Goal: Task Accomplishment & Management: Use online tool/utility

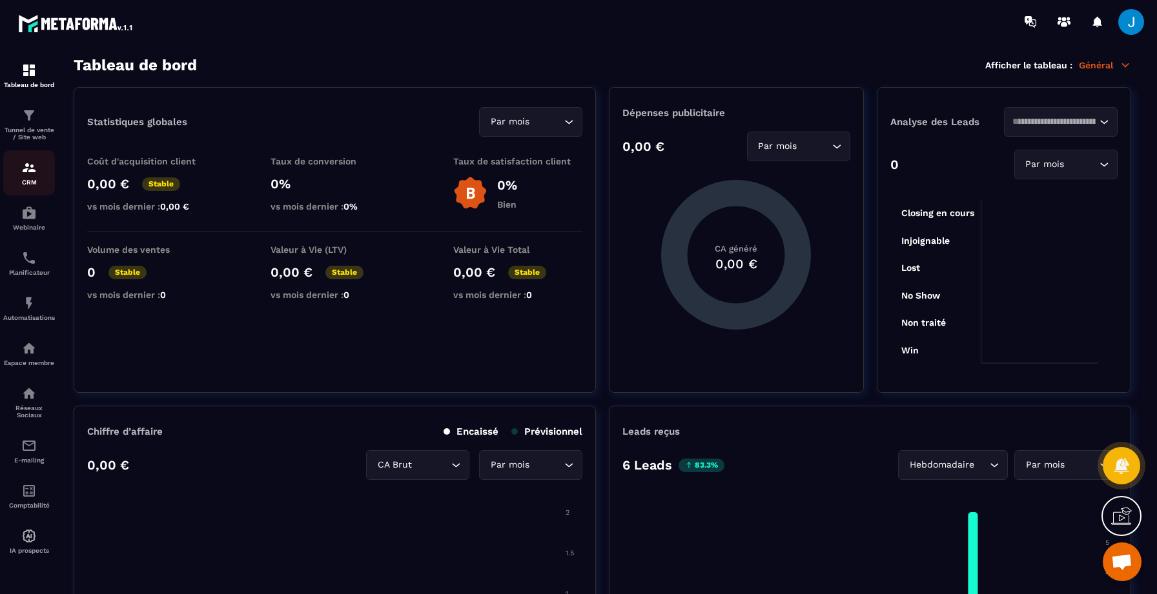
click at [26, 171] on img at bounding box center [28, 167] width 15 height 15
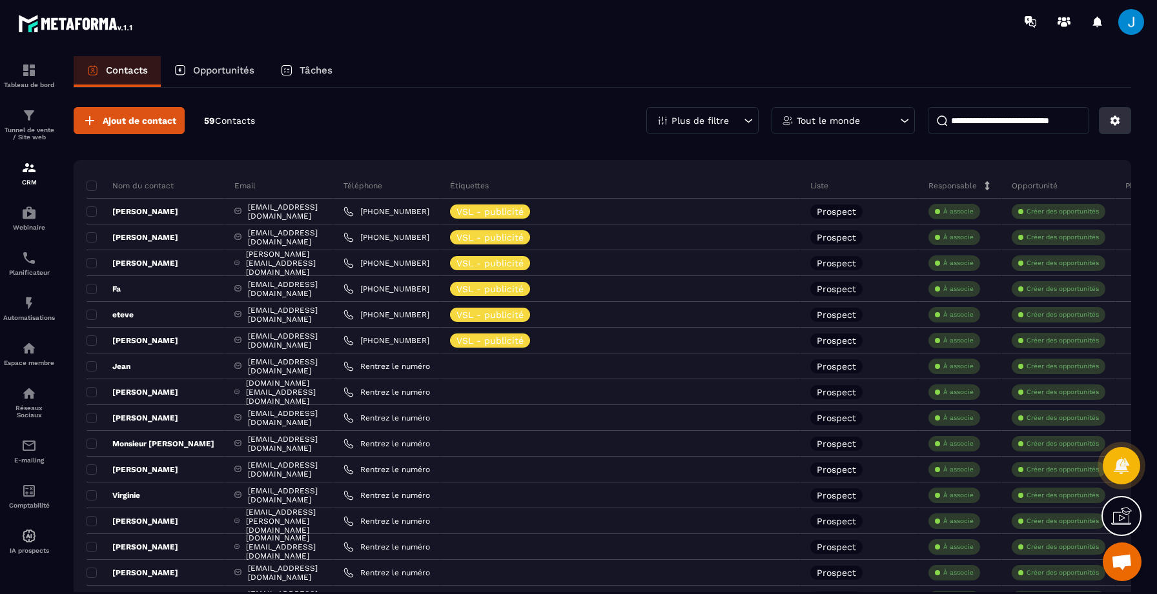
click at [1117, 118] on icon at bounding box center [1115, 121] width 10 height 10
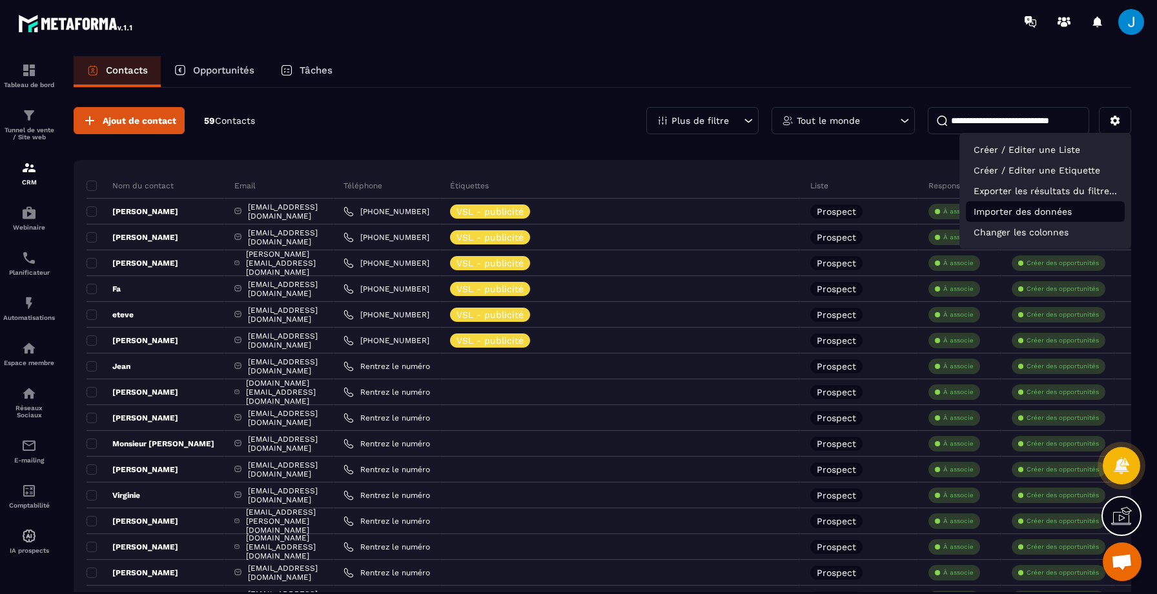
click at [1034, 214] on p "Importer des données" at bounding box center [1045, 211] width 159 height 21
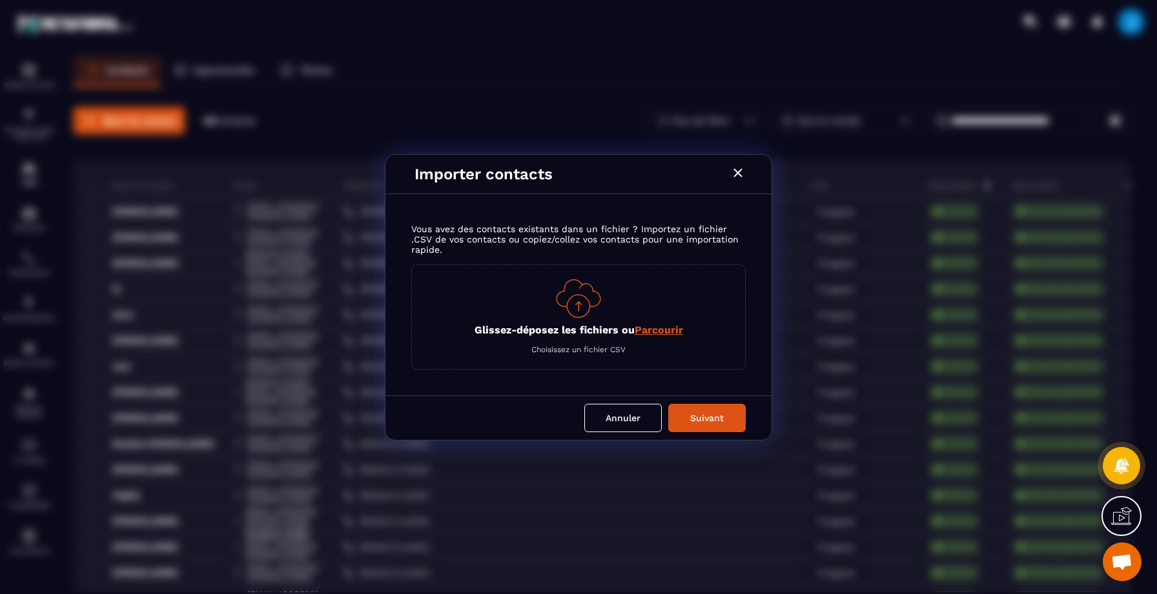
click at [654, 332] on span "Parcourir" at bounding box center [658, 330] width 48 height 12
click at [0, 0] on input "Glissez-déposez les fichiers ou Parcourir" at bounding box center [0, 0] width 0 height 0
click at [622, 418] on button "Annuler" at bounding box center [622, 418] width 77 height 28
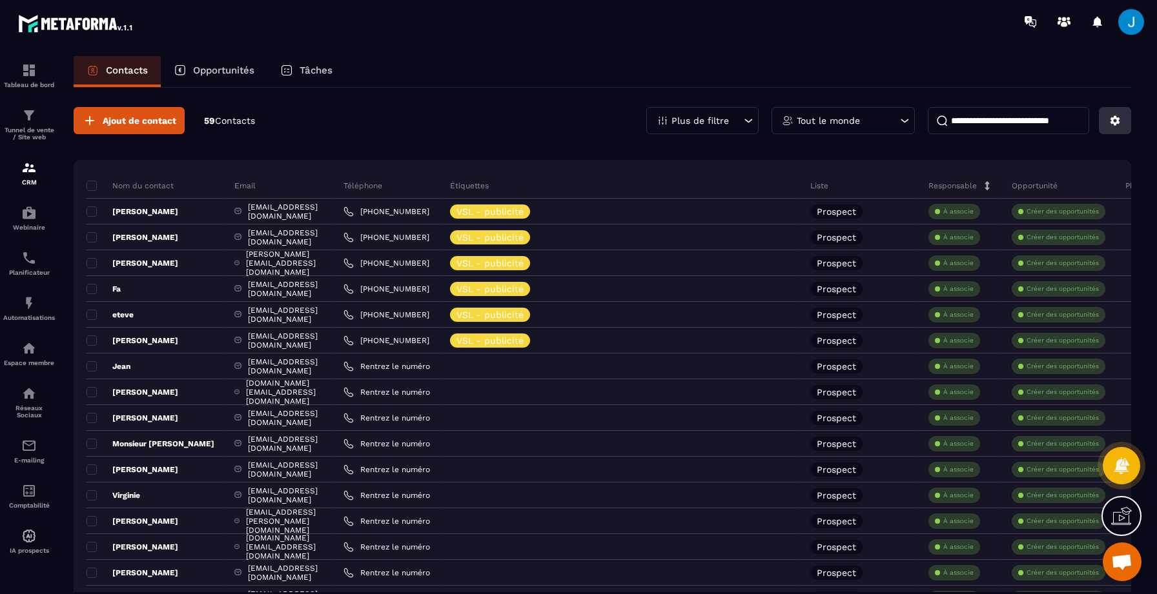
click at [1119, 120] on icon at bounding box center [1115, 121] width 12 height 12
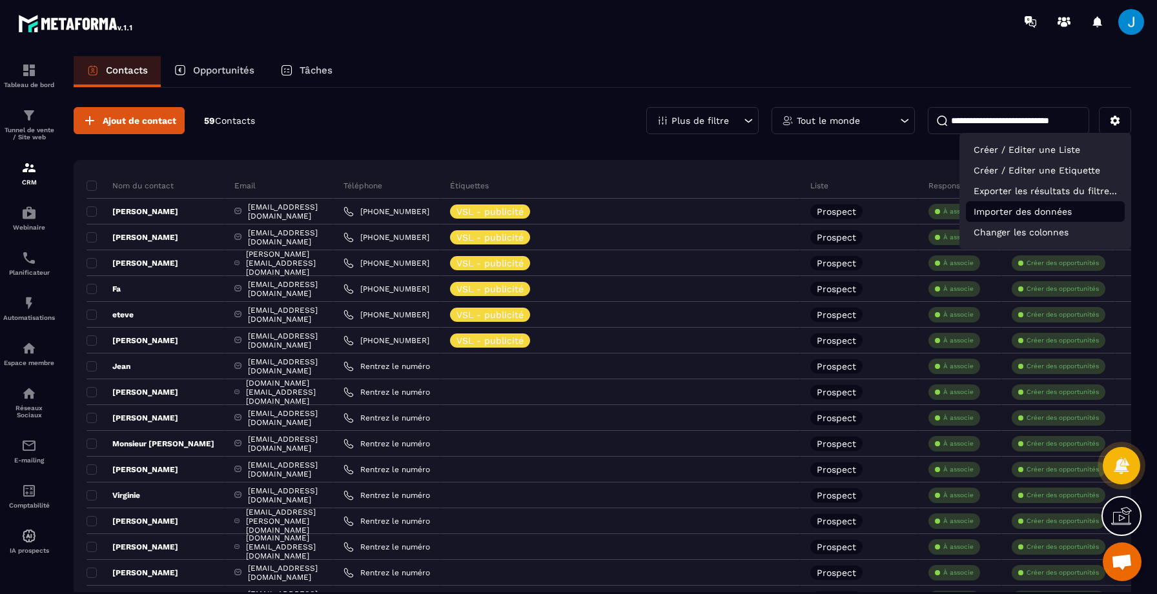
click at [1062, 209] on p "Importer des données" at bounding box center [1045, 211] width 159 height 21
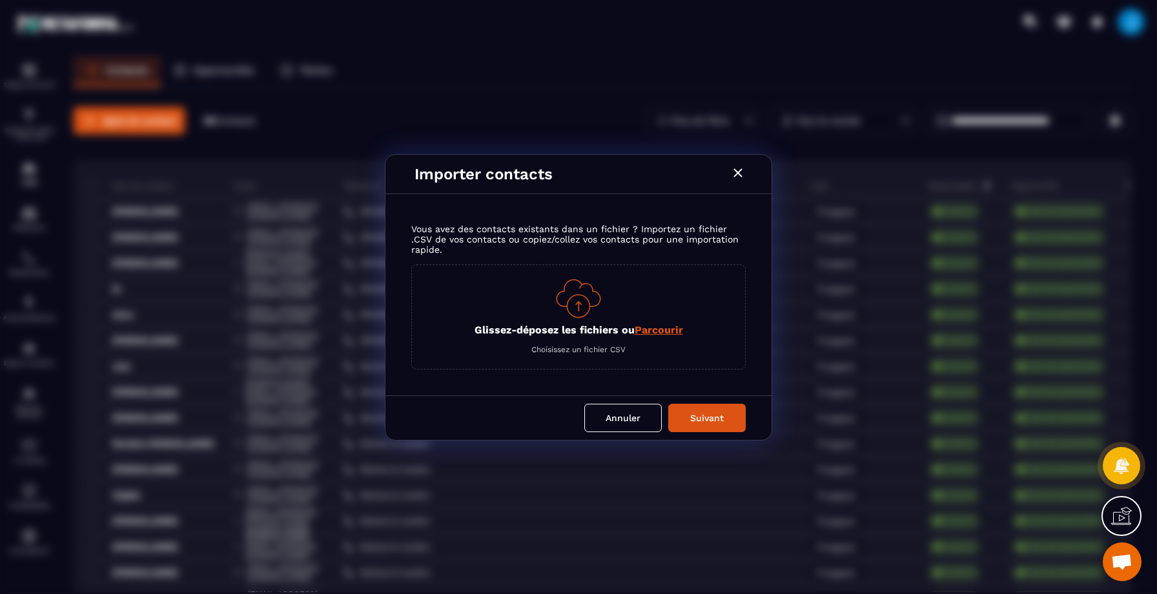
click at [650, 329] on span "Parcourir" at bounding box center [658, 330] width 48 height 12
click at [0, 0] on input "Glissez-déposez les fichiers ou Parcourir" at bounding box center [0, 0] width 0 height 0
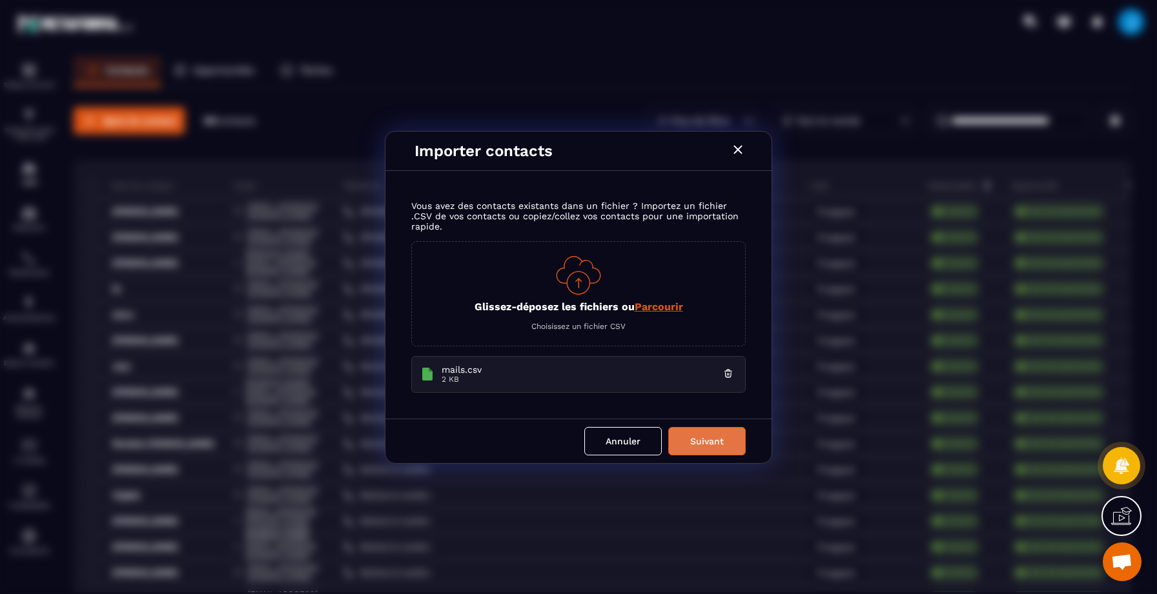
click at [699, 442] on button "Suivant" at bounding box center [706, 441] width 77 height 28
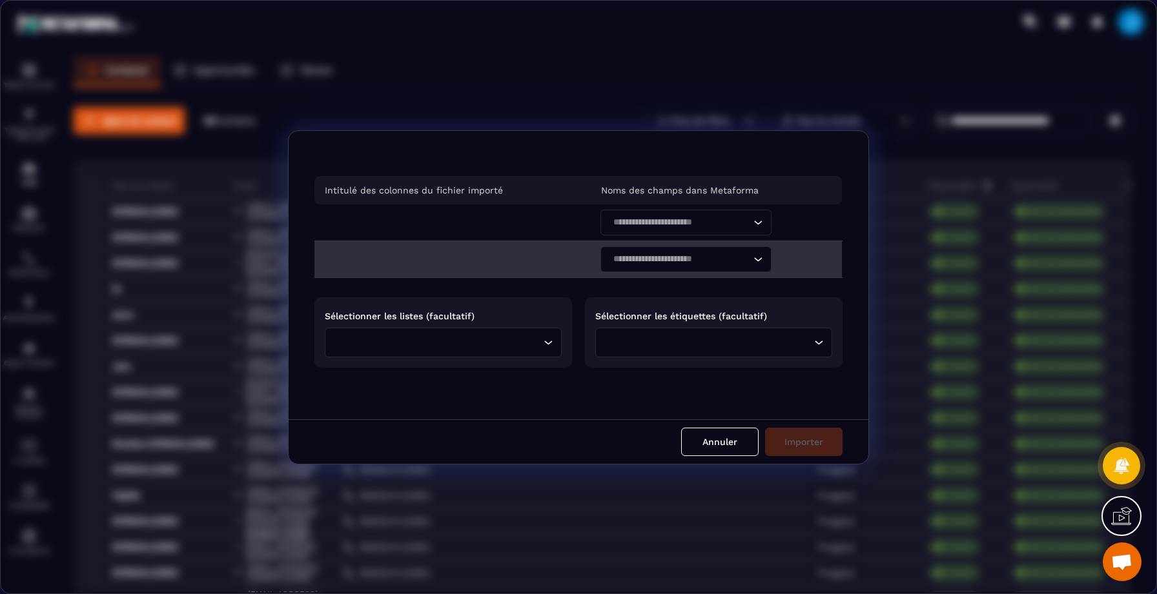
click at [440, 244] on div "Modal window" at bounding box center [378, 259] width 129 height 36
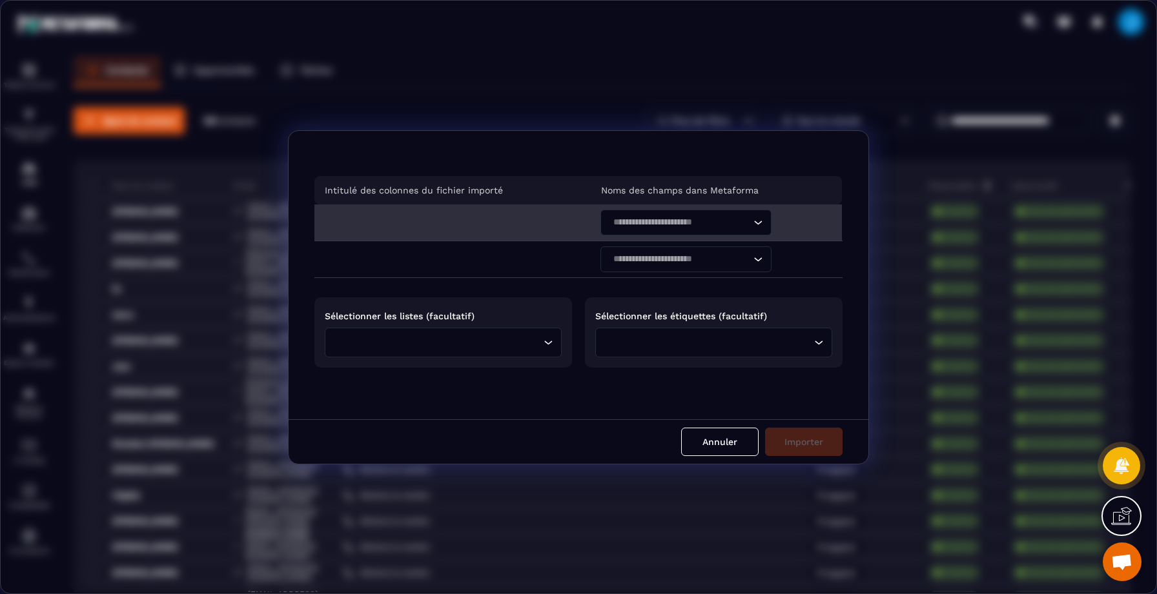
click at [751, 230] on div "Loading..." at bounding box center [757, 223] width 13 height 26
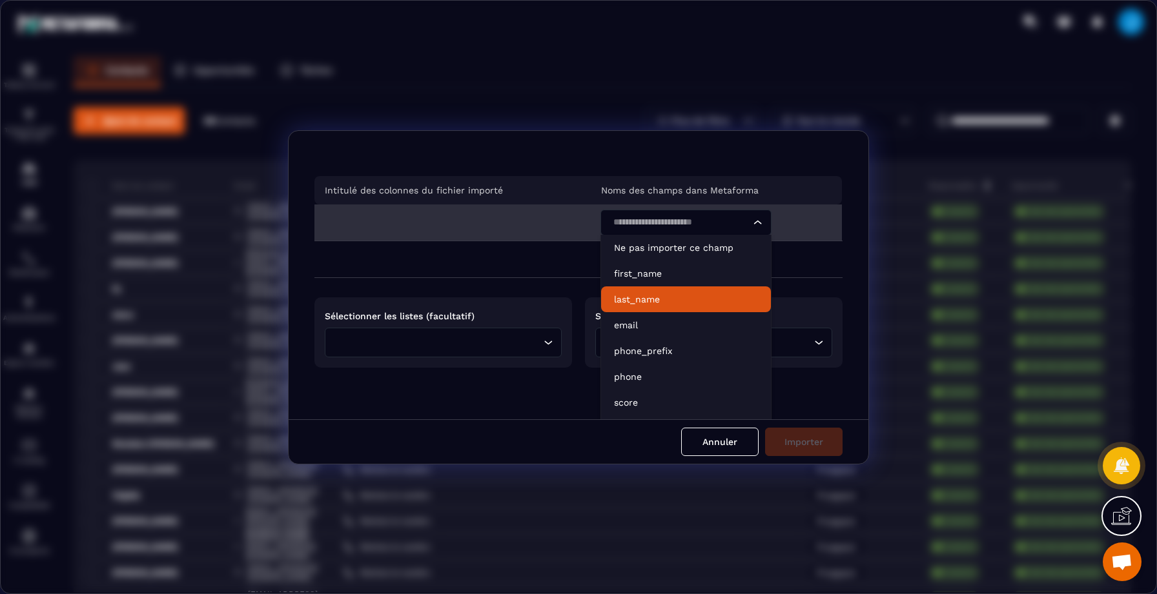
scroll to position [23, 0]
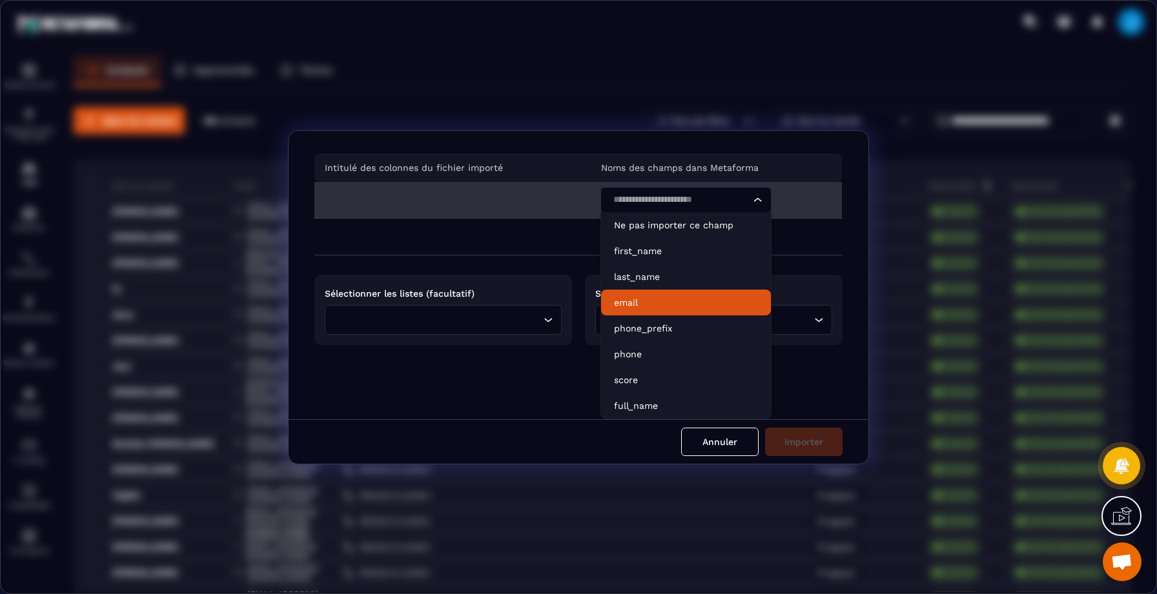
click at [644, 301] on p "email" at bounding box center [686, 302] width 144 height 13
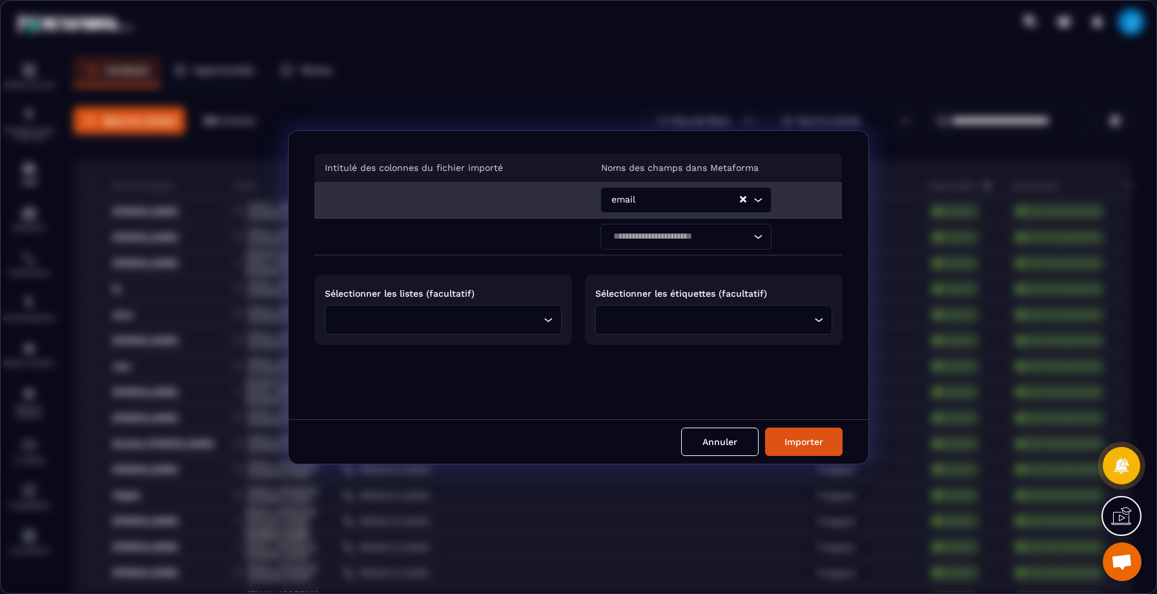
scroll to position [0, 0]
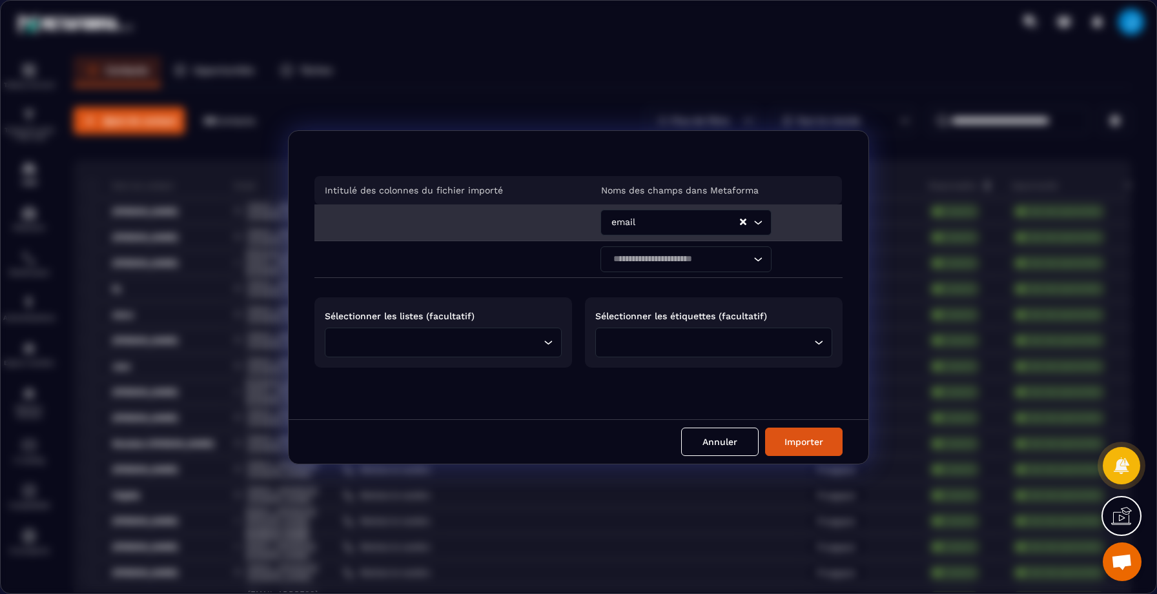
click at [539, 339] on div "Loading..." at bounding box center [443, 343] width 237 height 30
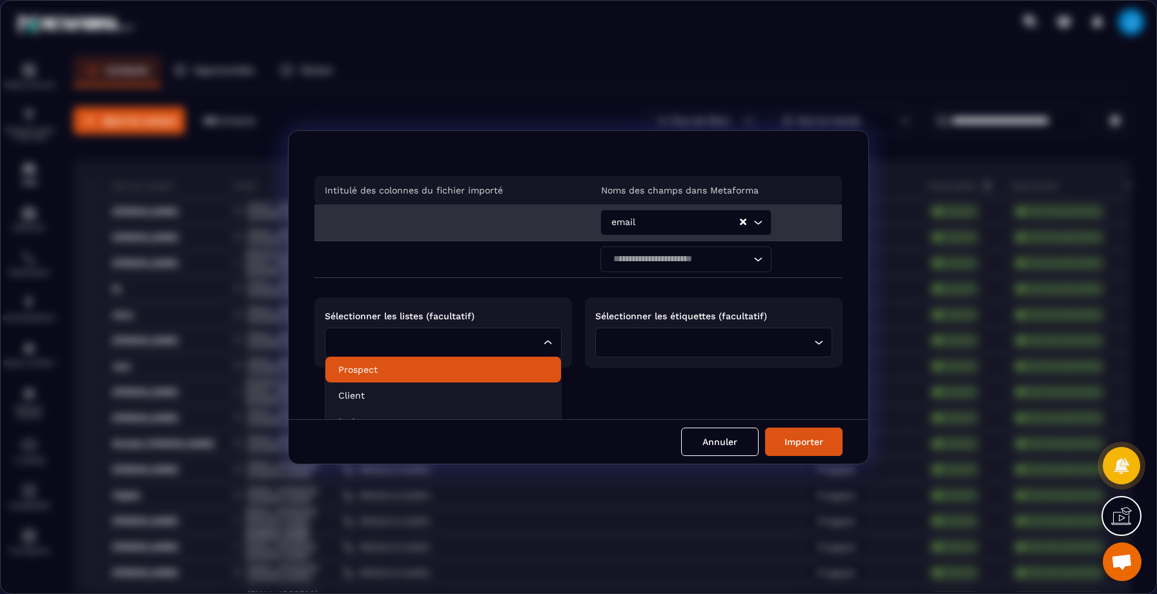
click at [432, 372] on p "Prospect" at bounding box center [443, 369] width 210 height 13
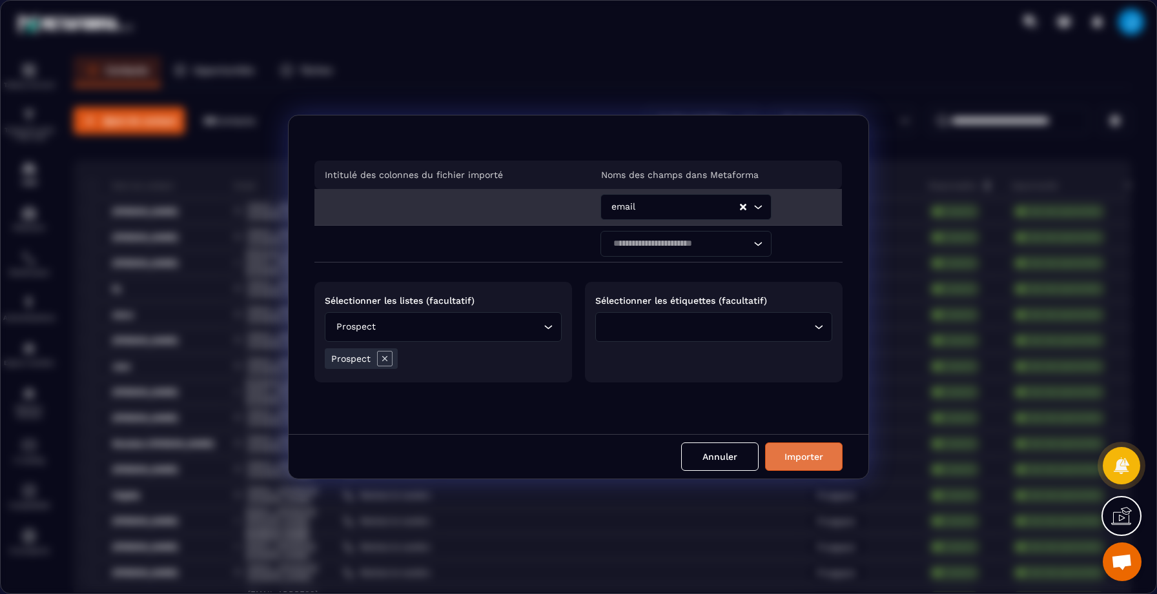
click at [790, 453] on button "Importer" at bounding box center [803, 457] width 77 height 28
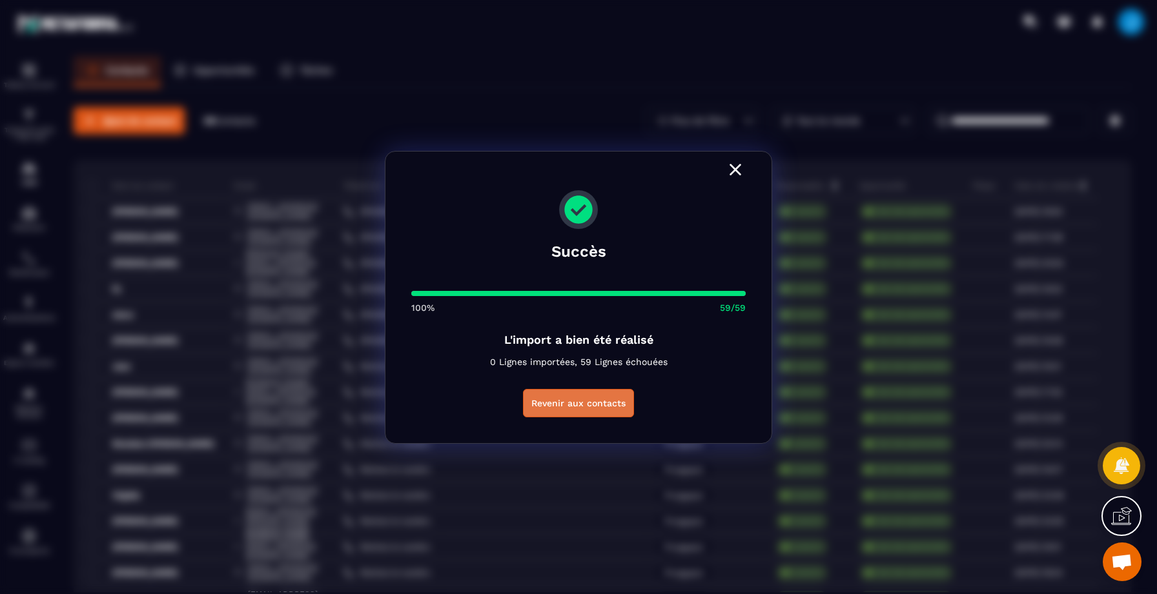
click at [582, 400] on button "Revenir aux contacts" at bounding box center [578, 403] width 111 height 28
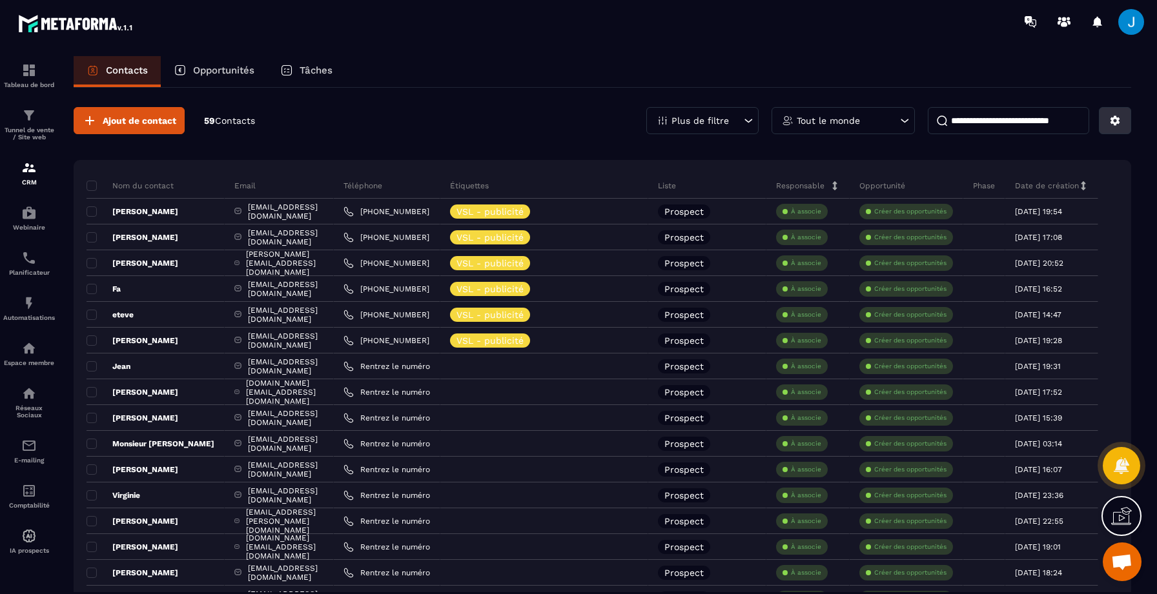
click at [1112, 119] on icon at bounding box center [1115, 121] width 10 height 10
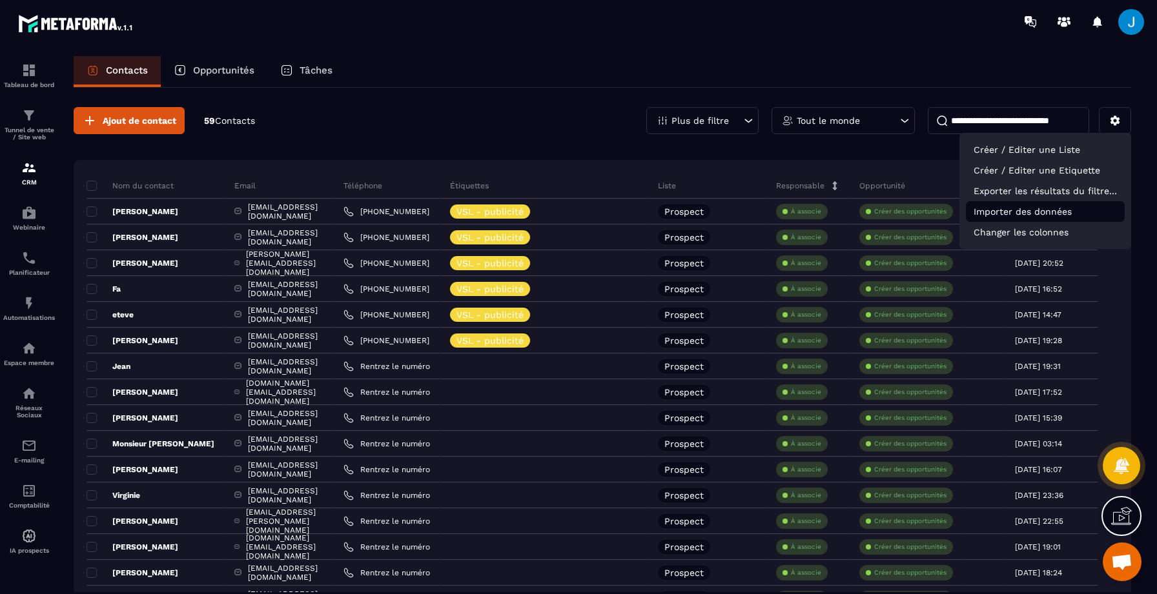
click at [1033, 219] on p "Importer des données" at bounding box center [1045, 211] width 159 height 21
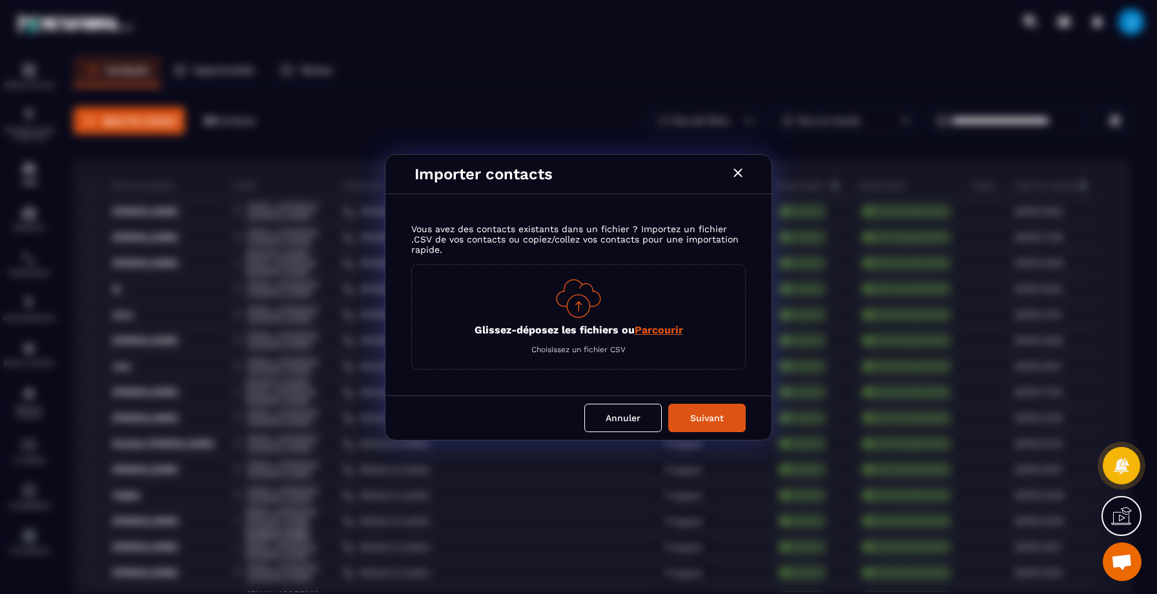
click at [663, 335] on span "Parcourir" at bounding box center [658, 330] width 48 height 12
click at [0, 0] on input "Glissez-déposez les fichiers ou Parcourir" at bounding box center [0, 0] width 0 height 0
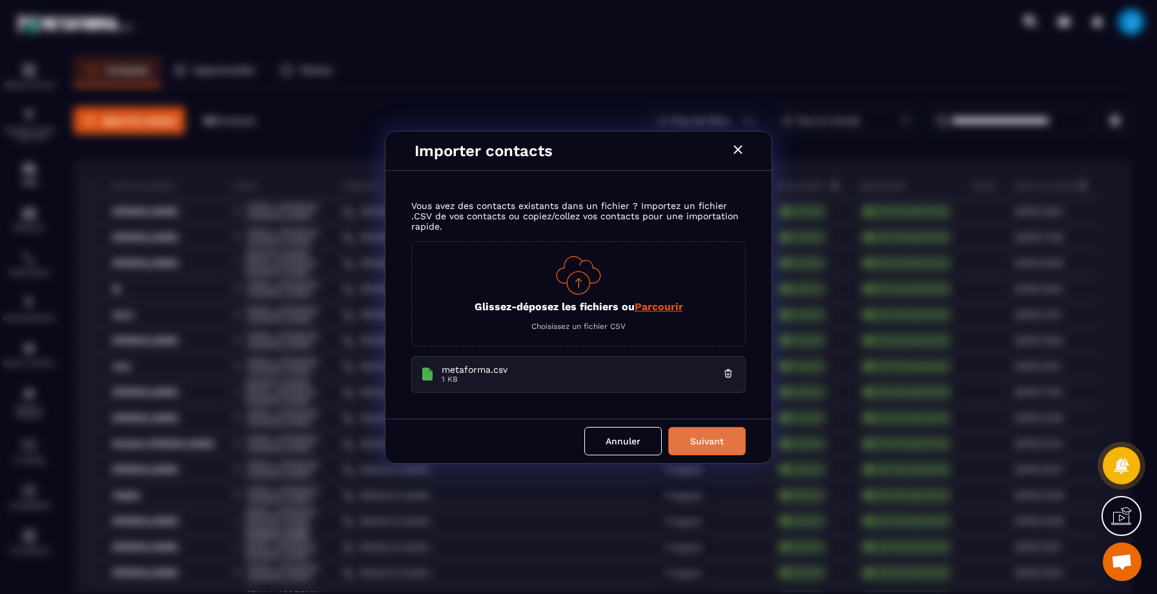
click at [711, 443] on button "Suivant" at bounding box center [706, 441] width 77 height 28
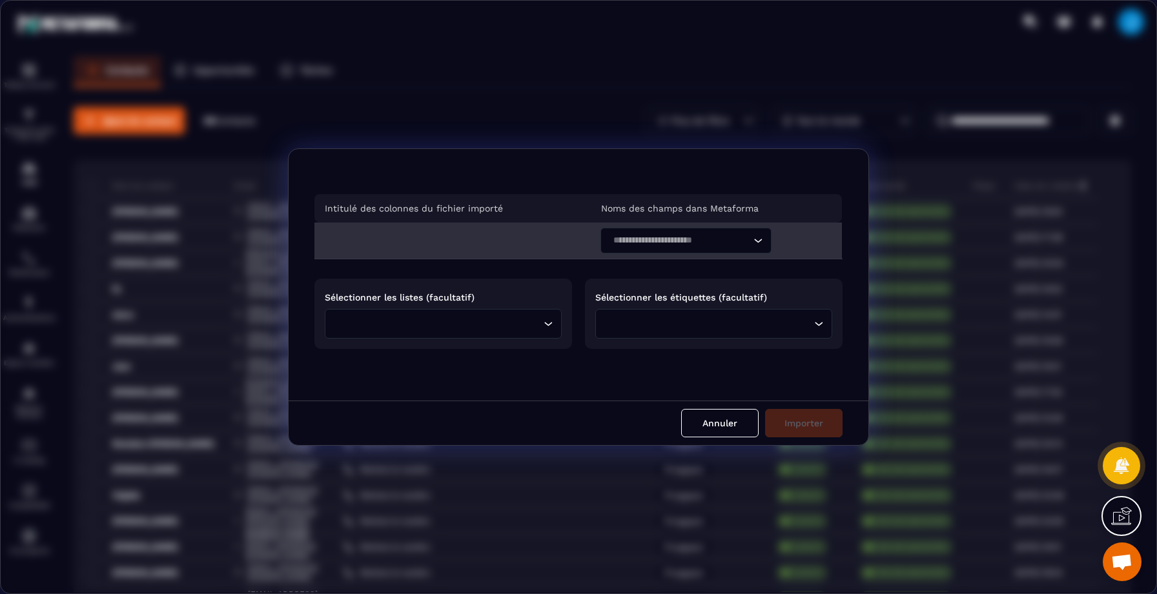
click at [711, 240] on input "Search for option" at bounding box center [679, 241] width 141 height 14
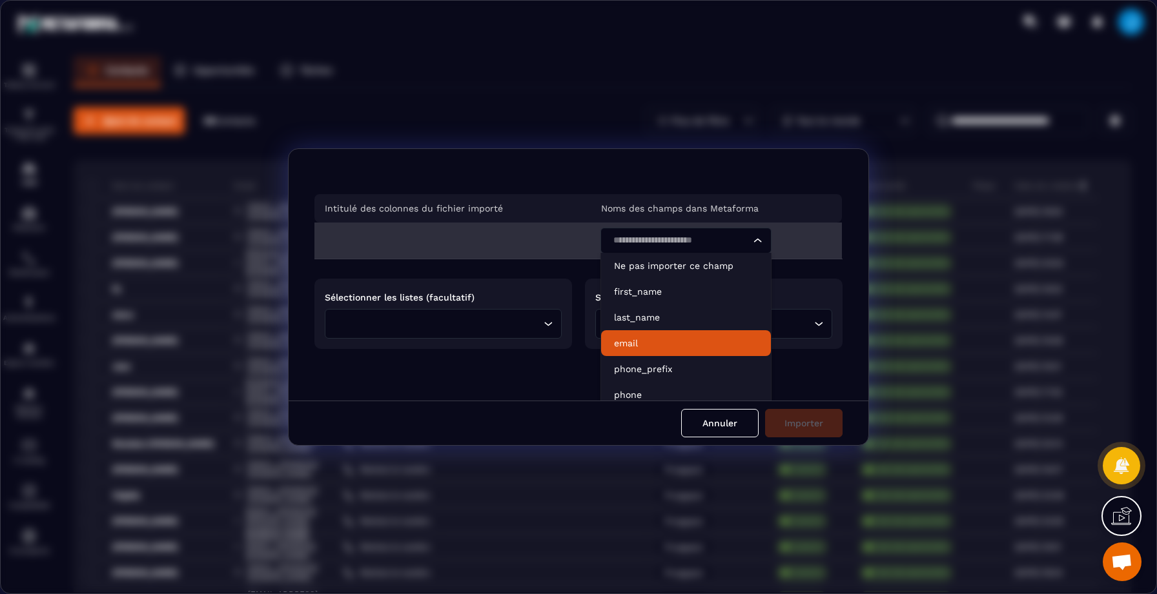
click at [659, 347] on p "email" at bounding box center [686, 343] width 144 height 13
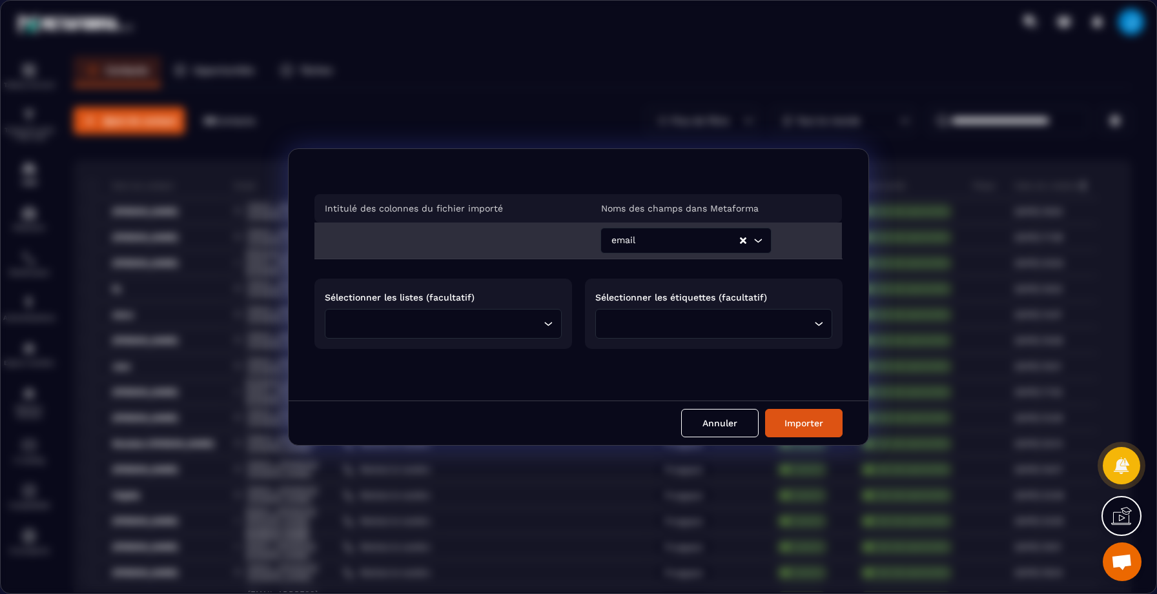
click at [541, 327] on icon "Search for option" at bounding box center [547, 324] width 13 height 13
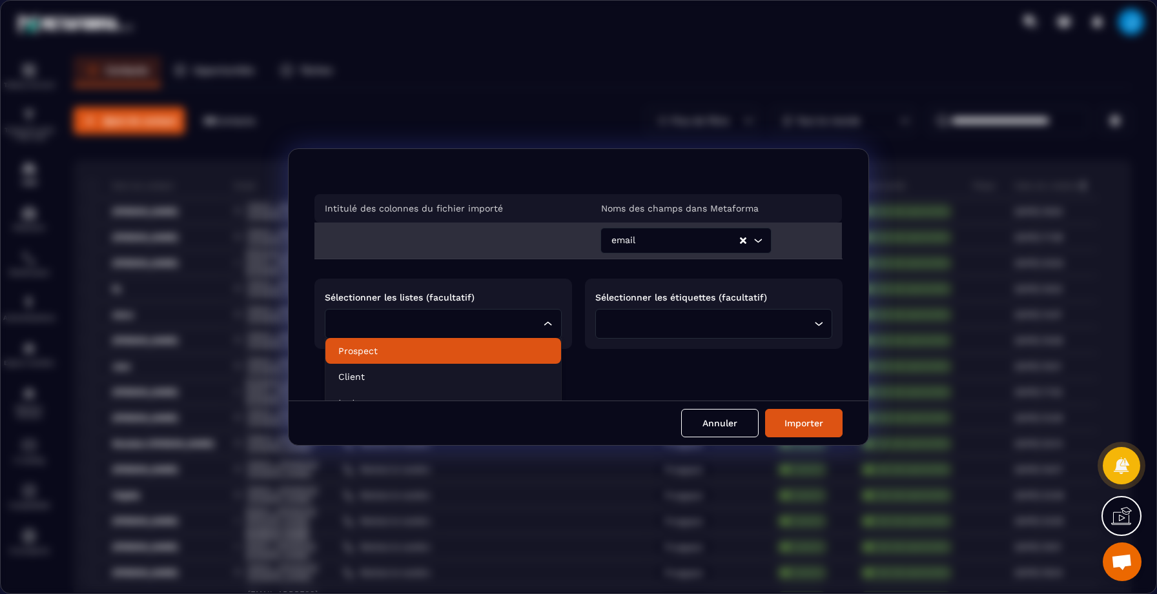
click at [452, 352] on p "Prospect" at bounding box center [443, 351] width 210 height 13
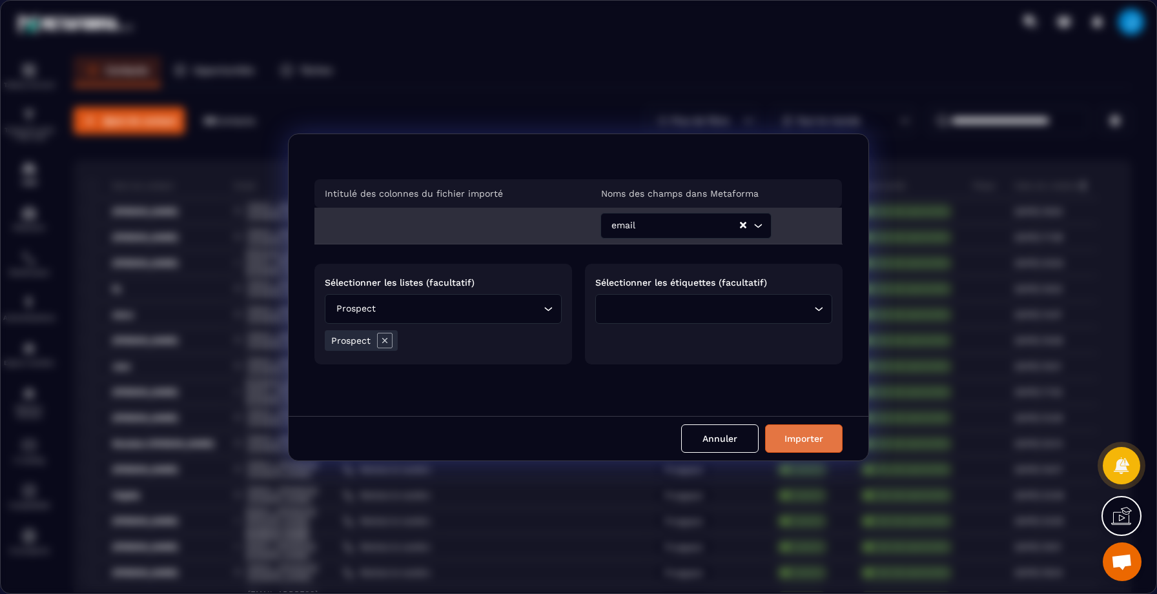
click at [818, 441] on button "Importer" at bounding box center [803, 439] width 77 height 28
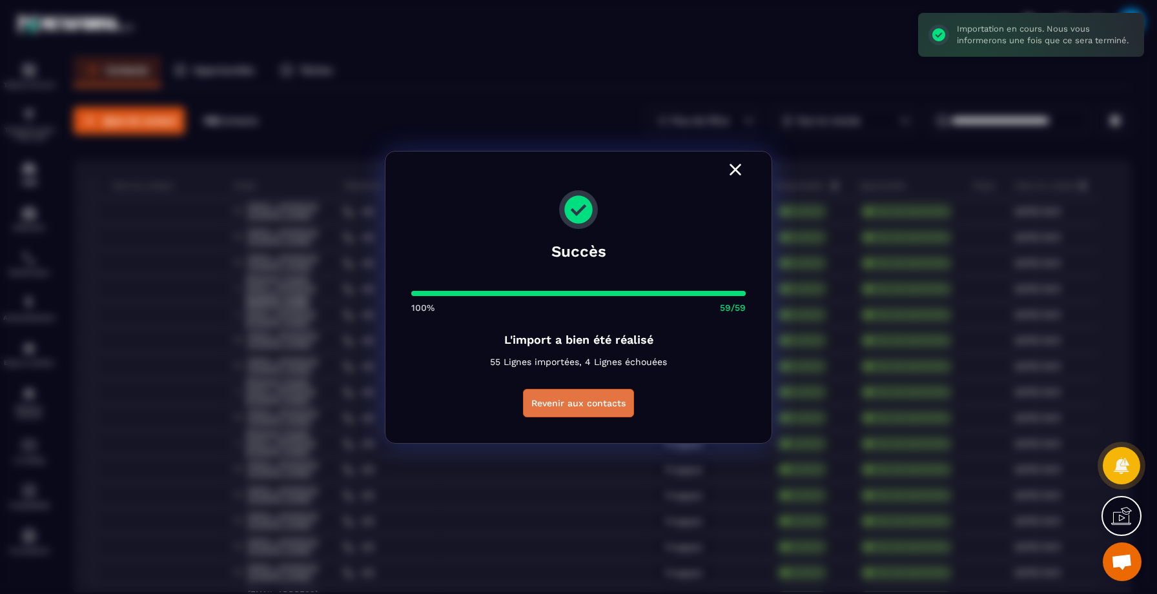
click at [580, 407] on button "Revenir aux contacts" at bounding box center [578, 403] width 111 height 28
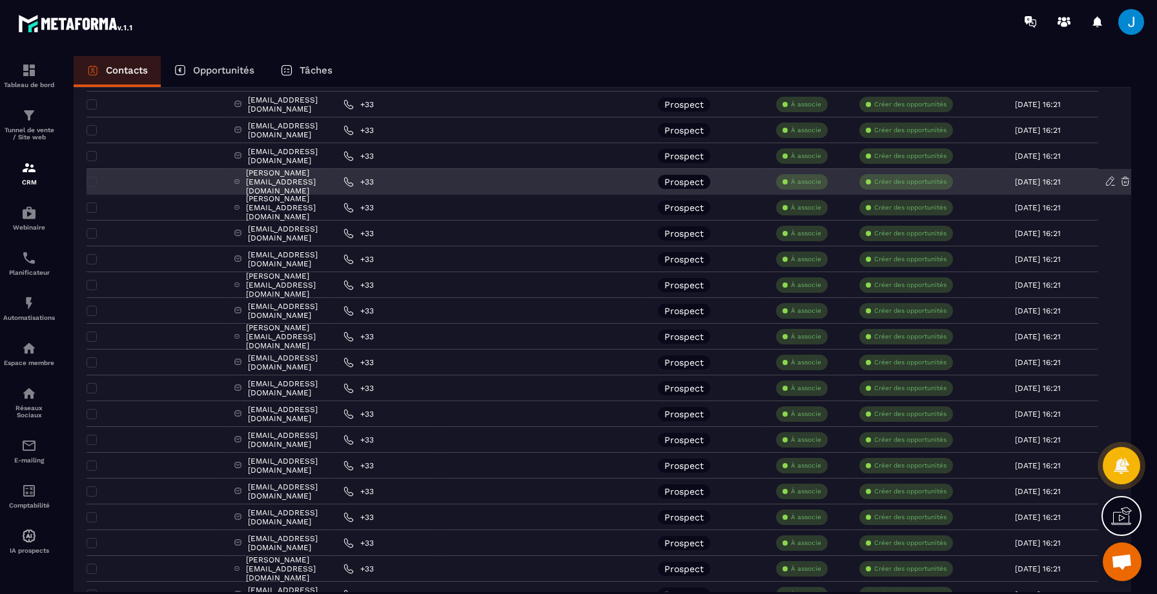
scroll to position [112, 0]
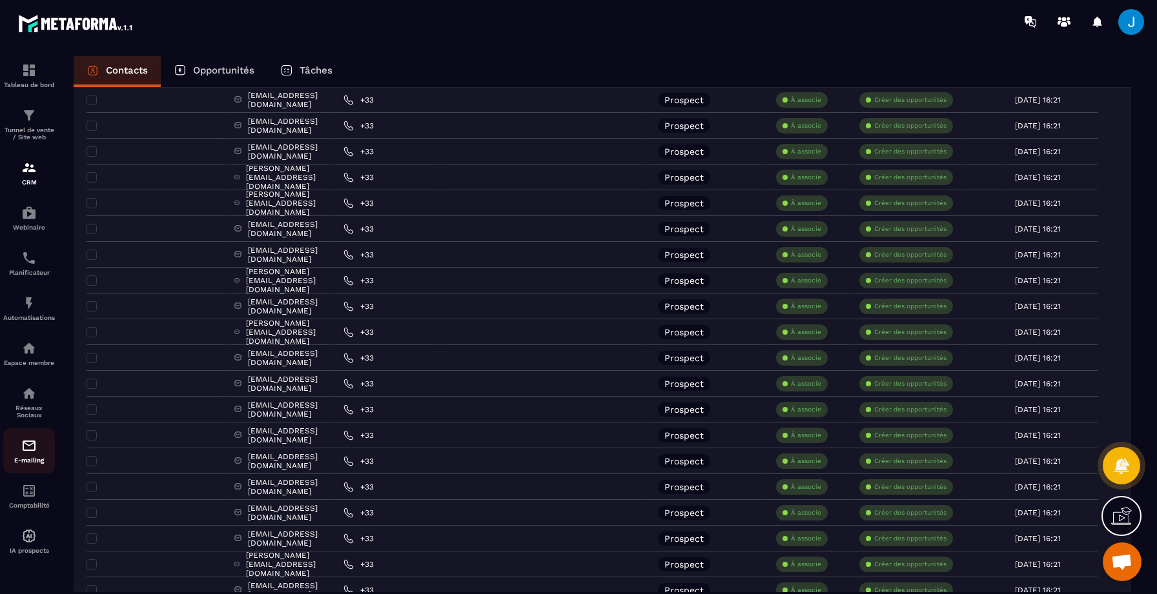
click at [28, 461] on div "E-mailing" at bounding box center [29, 451] width 52 height 26
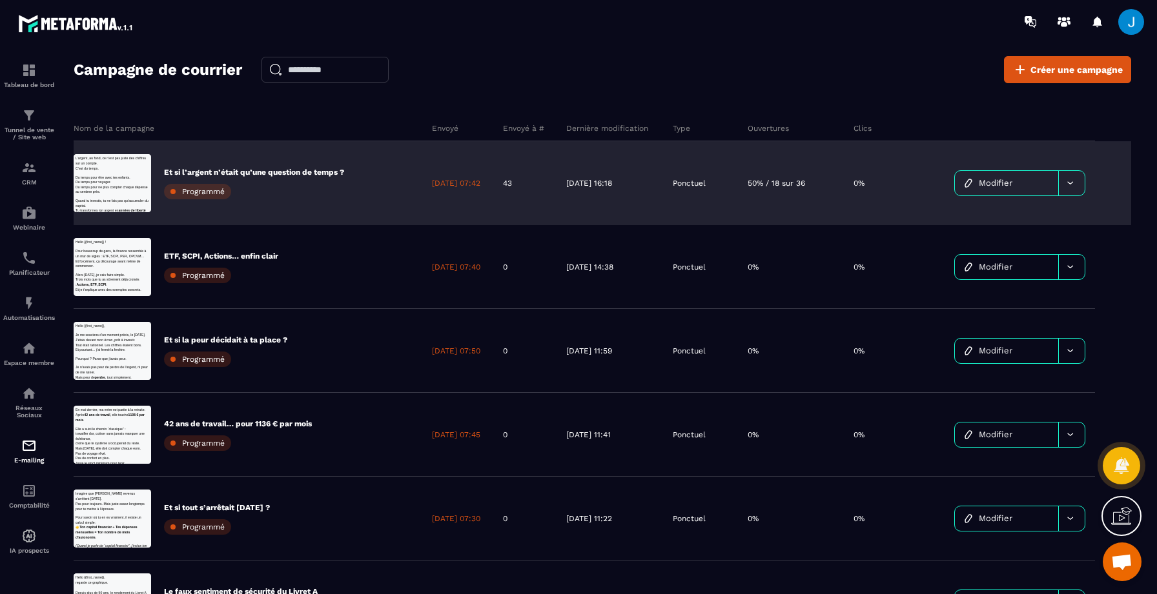
scroll to position [401, 0]
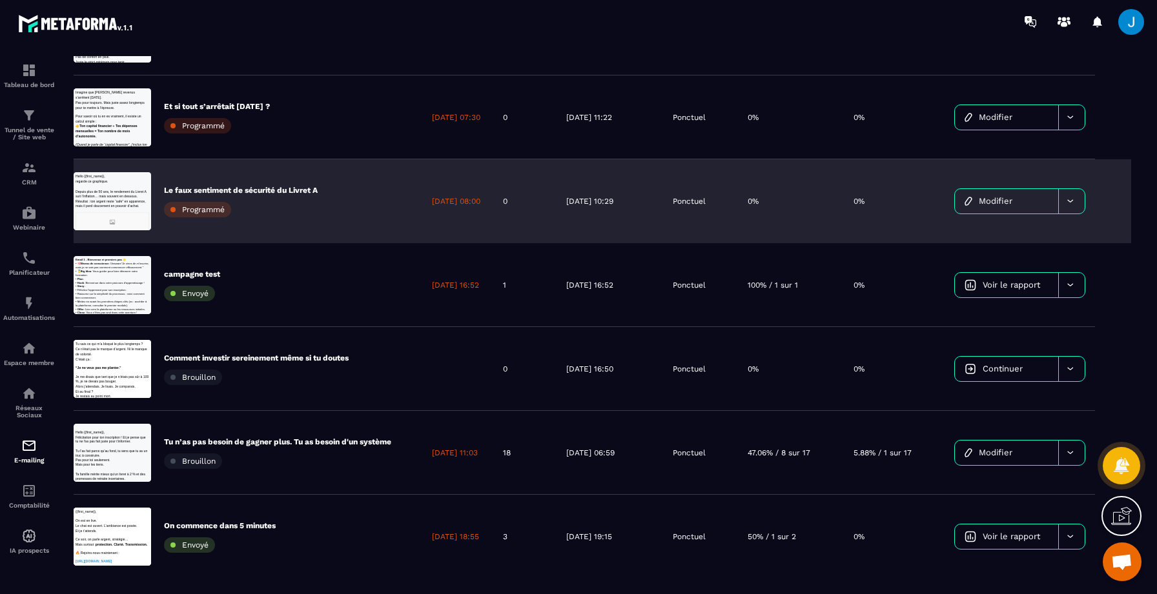
click at [290, 207] on div "Le faux sentiment de sécurité du Livret A Programmé" at bounding box center [241, 201] width 154 height 32
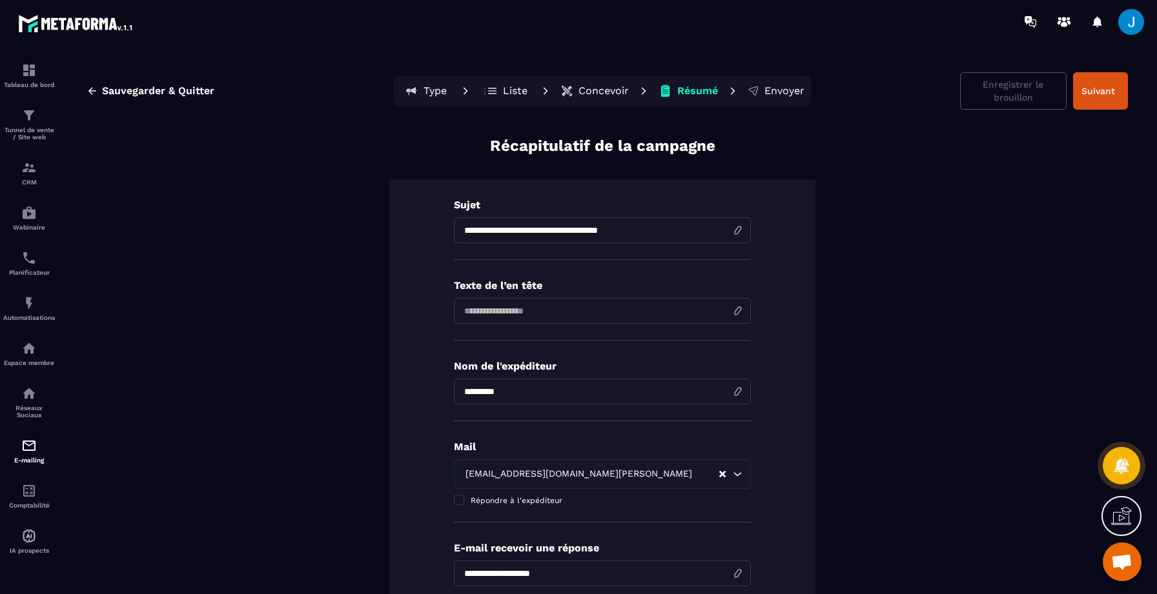
click at [592, 92] on p "Concevoir" at bounding box center [603, 91] width 50 height 13
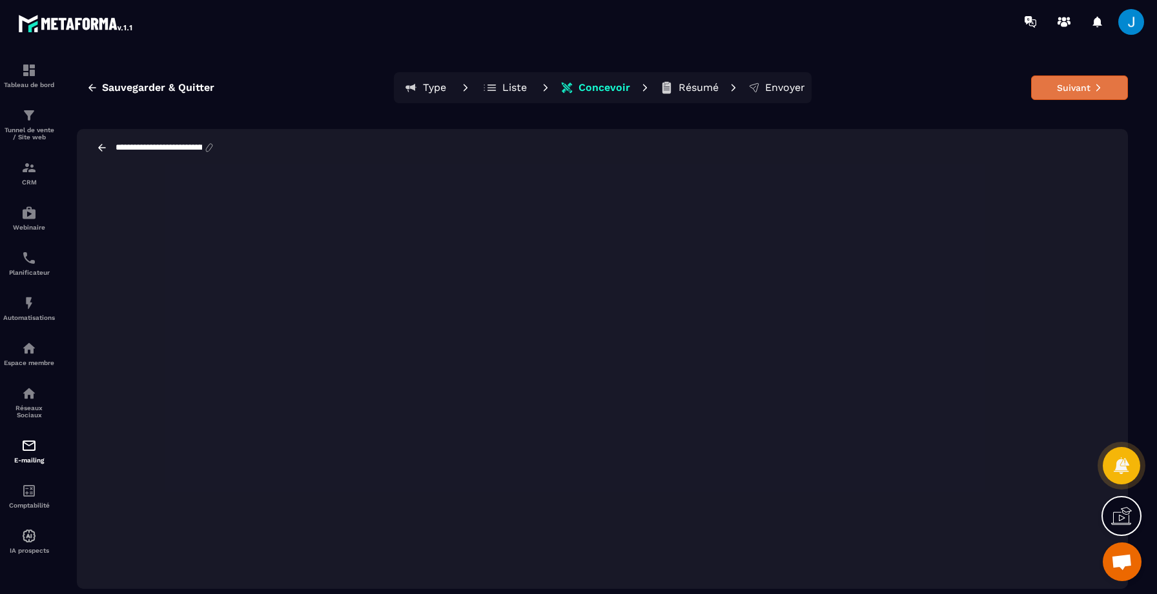
click at [1075, 98] on button "Suivant" at bounding box center [1079, 88] width 97 height 25
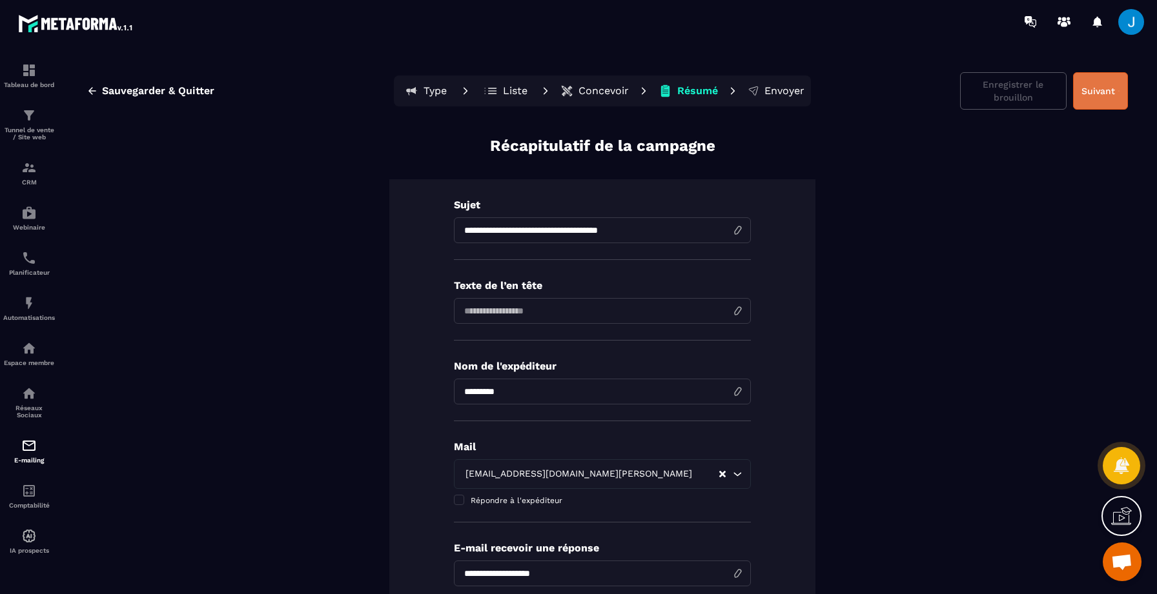
click at [1096, 93] on button "Suivant" at bounding box center [1100, 90] width 55 height 37
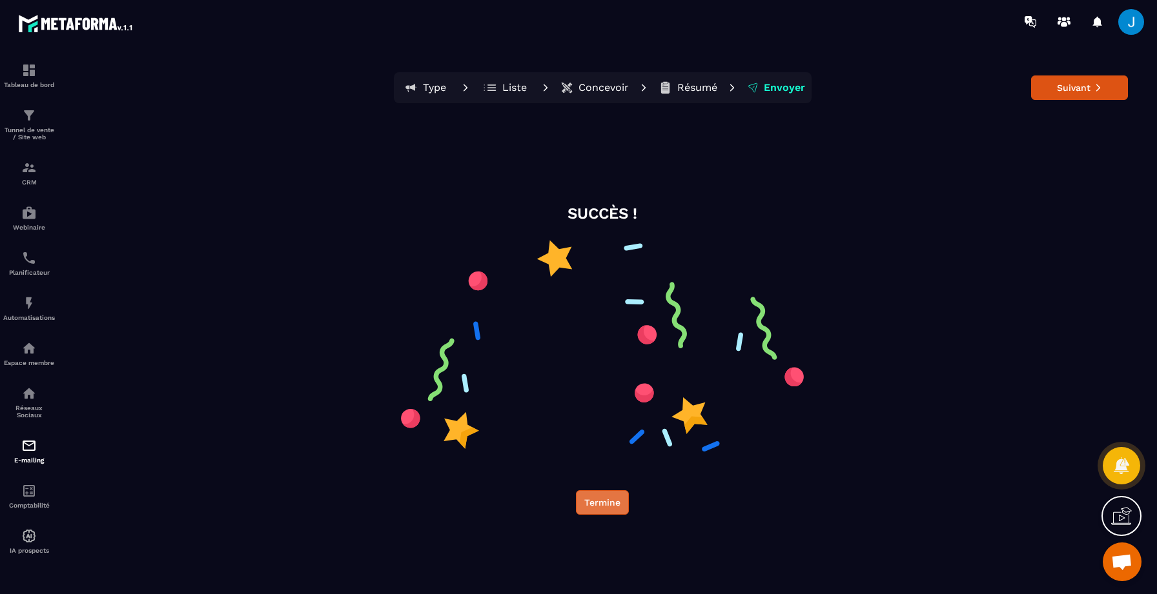
click at [591, 503] on button "Termine" at bounding box center [602, 503] width 53 height 25
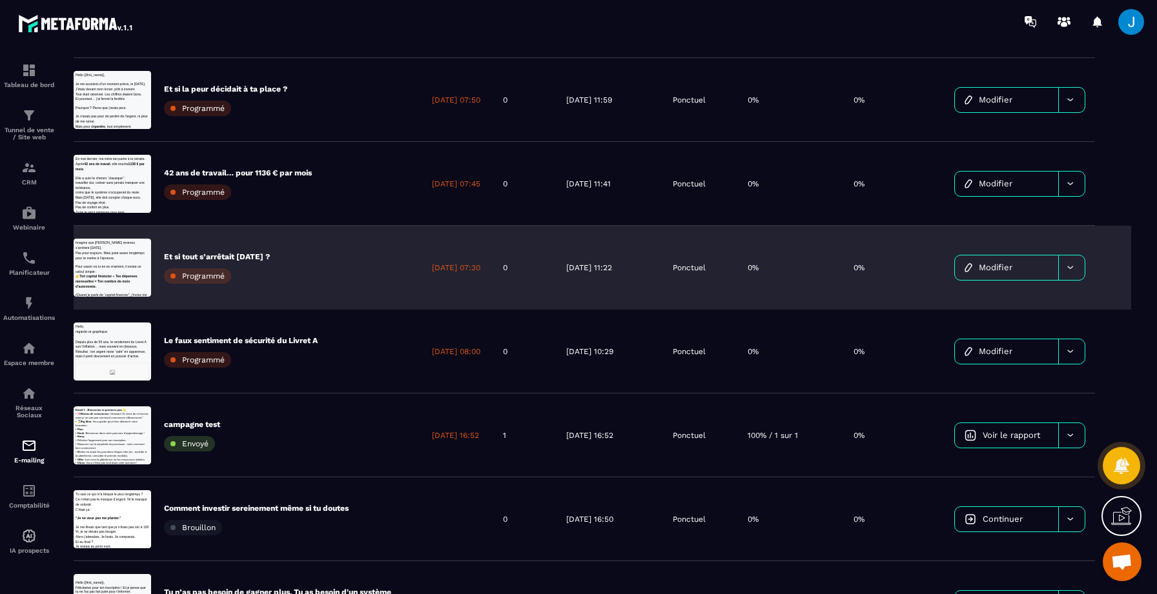
click at [372, 275] on div "Et si tout s’arrêtait [DATE] ? Programmé" at bounding box center [248, 268] width 349 height 84
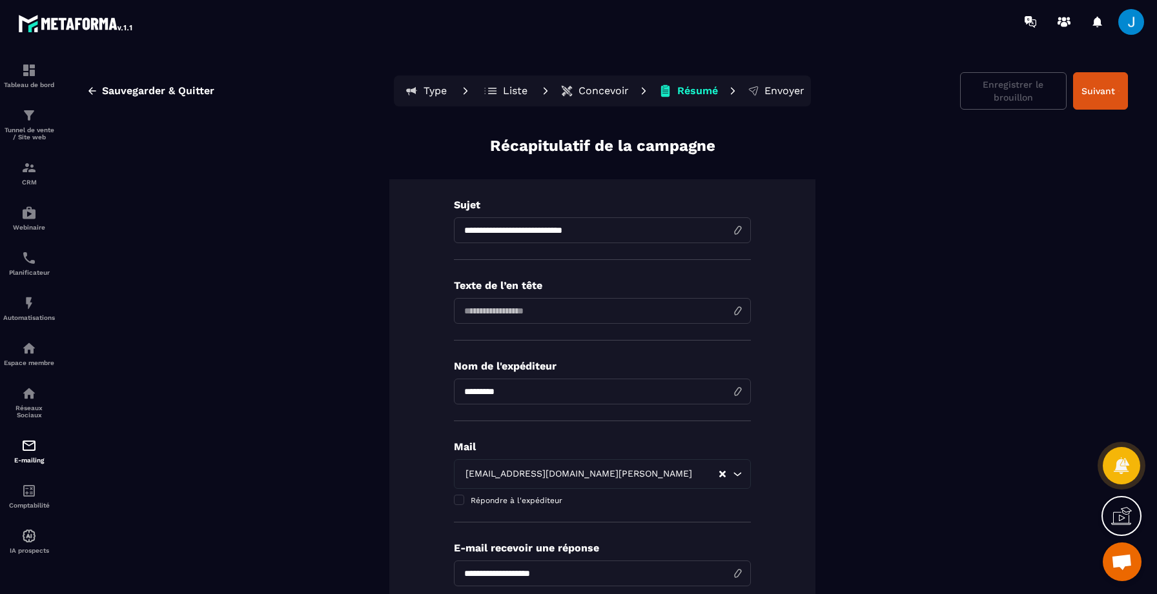
click at [605, 86] on p "Concevoir" at bounding box center [603, 91] width 50 height 13
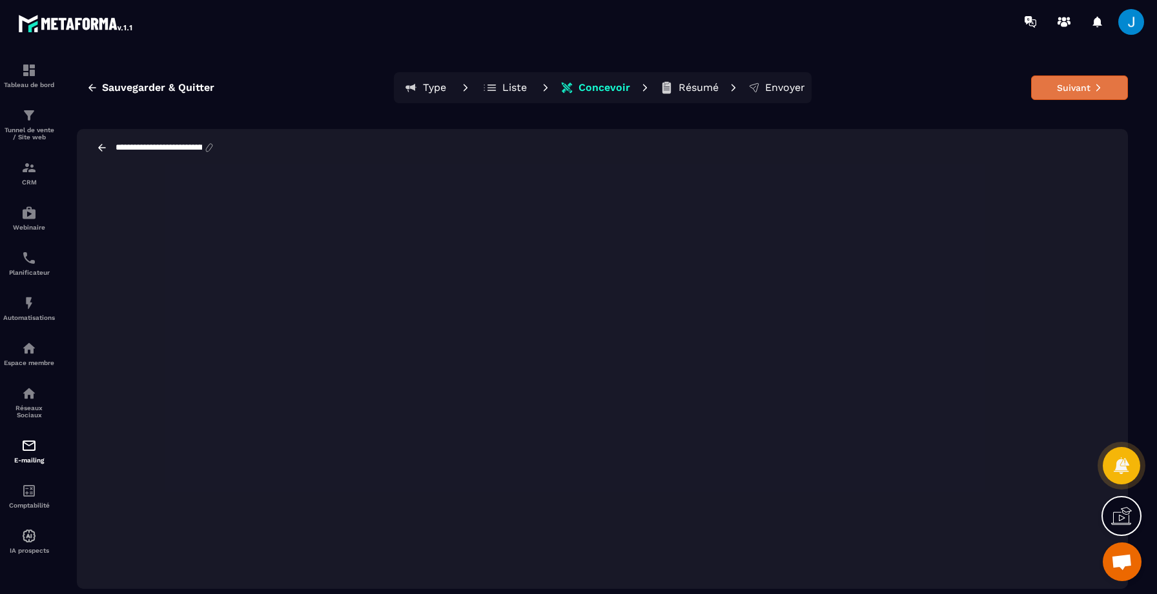
click at [1064, 76] on button "Suivant" at bounding box center [1079, 88] width 97 height 25
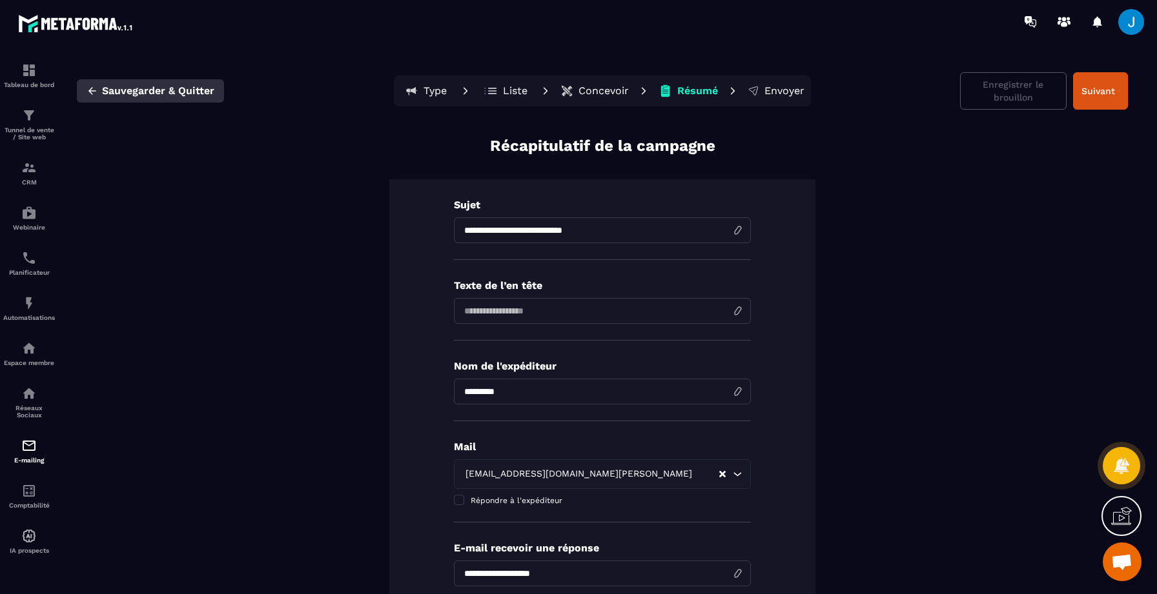
click at [104, 97] on button "Sauvegarder & Quitter" at bounding box center [150, 90] width 147 height 23
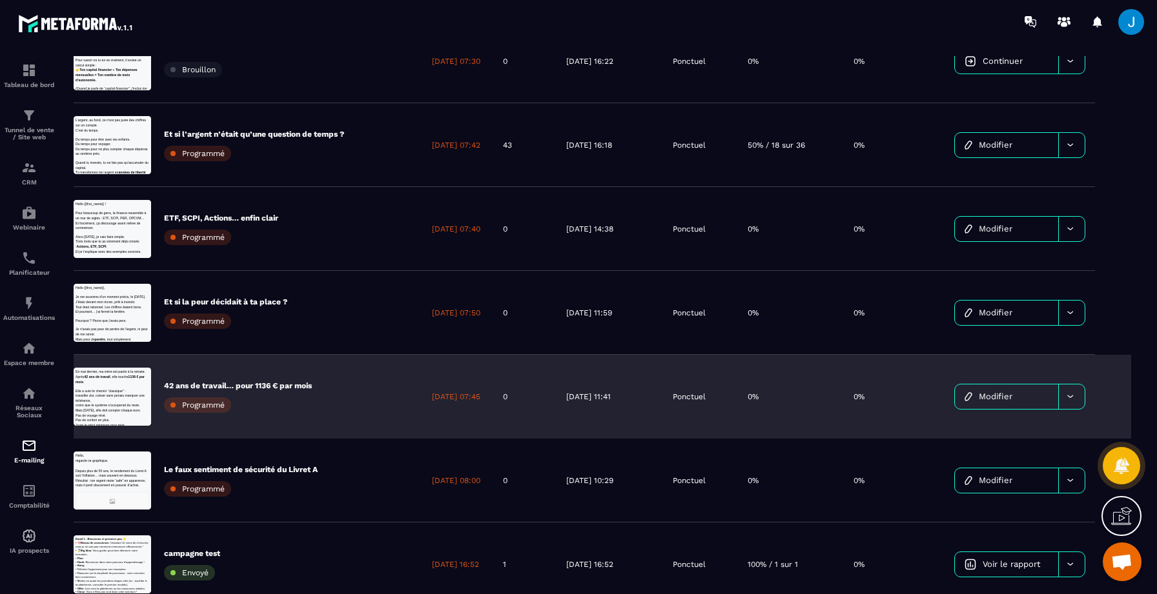
click at [320, 421] on div "42 ans de travail… pour 1136 € par mois Programmé" at bounding box center [248, 397] width 349 height 84
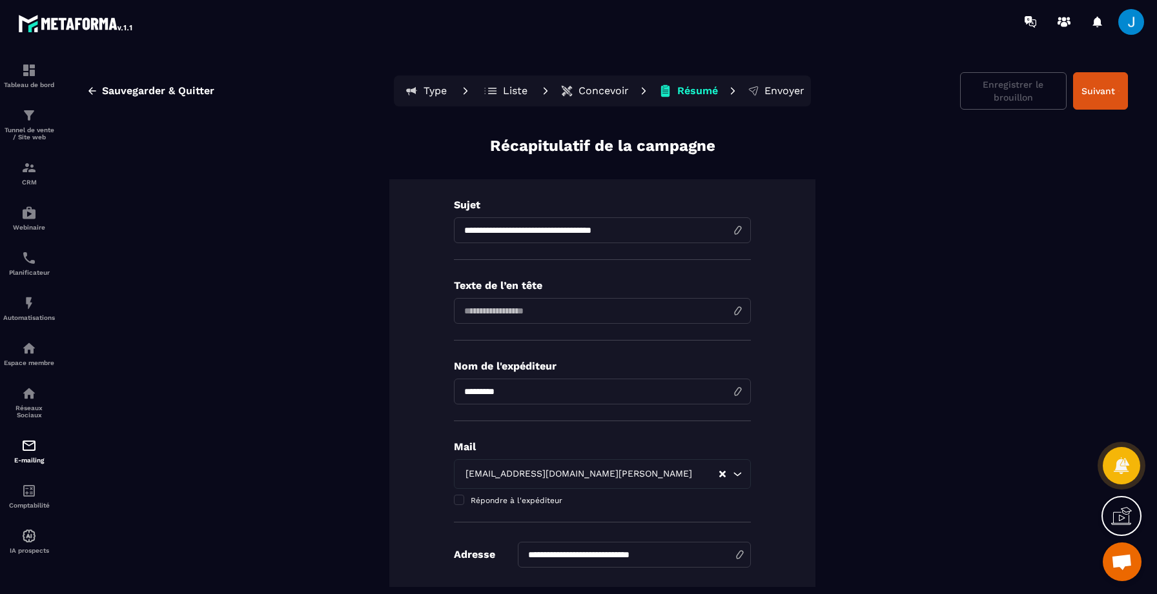
click at [610, 90] on p "Concevoir" at bounding box center [603, 91] width 50 height 13
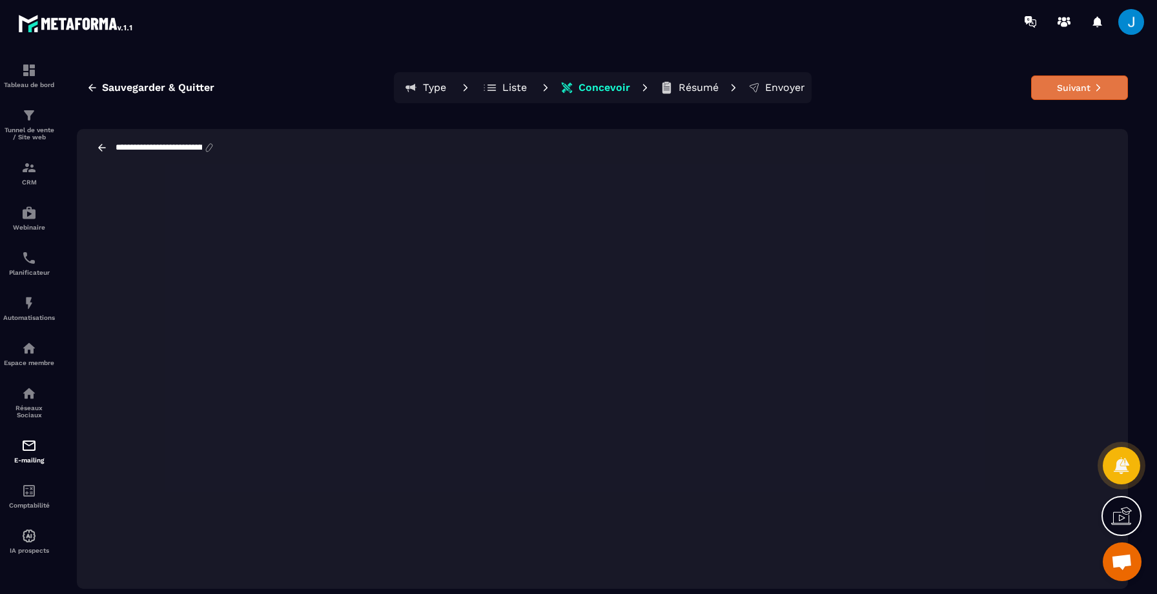
click at [1097, 85] on icon at bounding box center [1097, 87] width 9 height 9
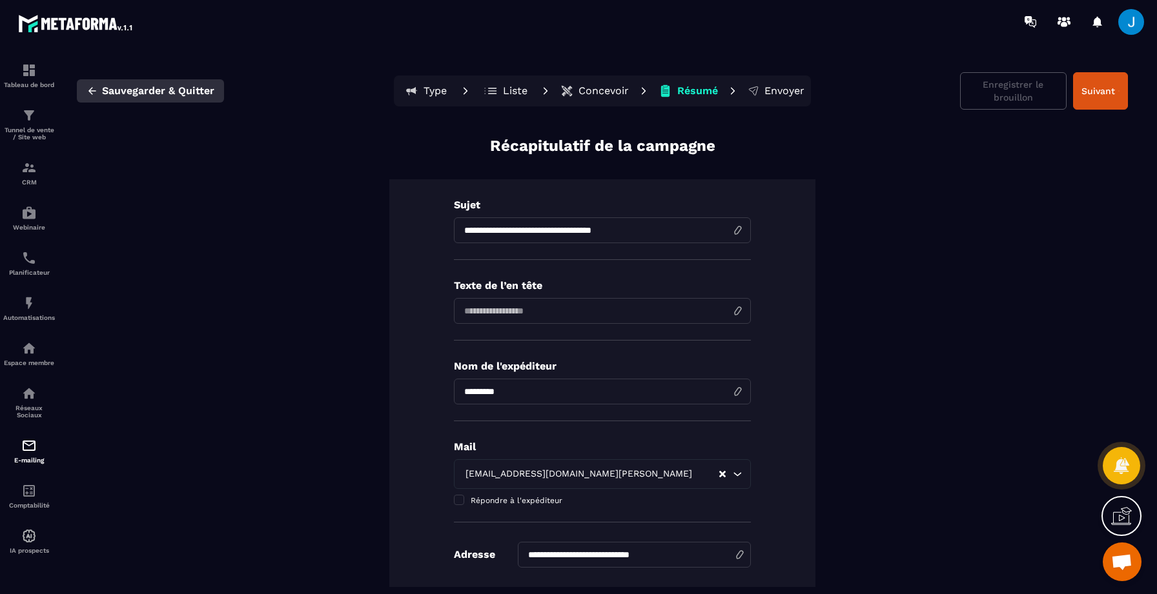
click at [142, 83] on button "Sauvegarder & Quitter" at bounding box center [150, 90] width 147 height 23
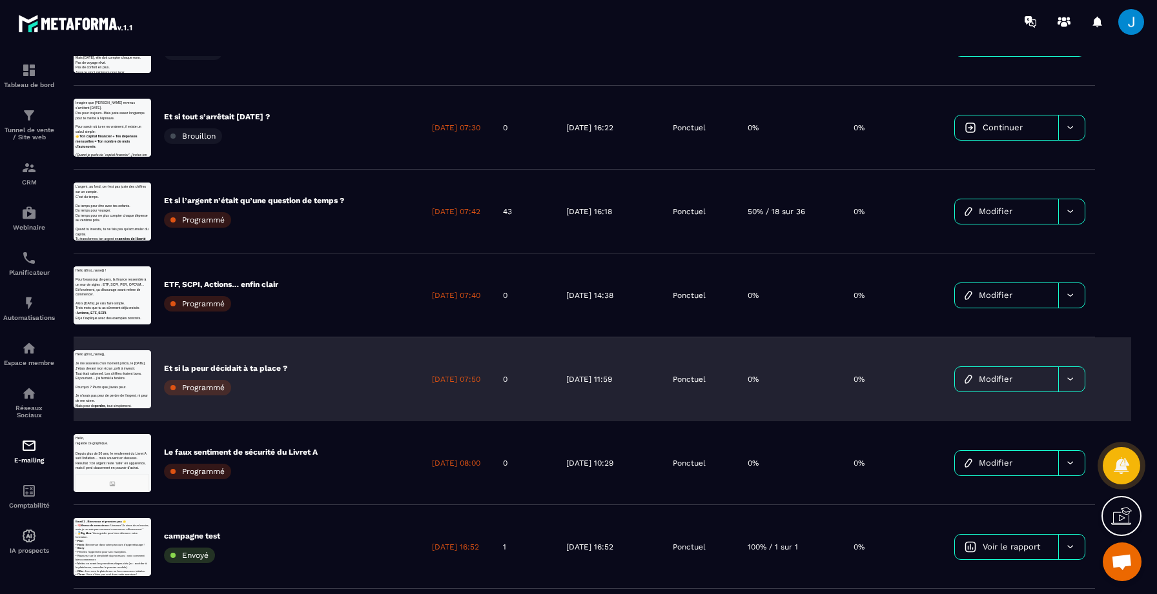
click at [338, 396] on div "Et si la peur décidait à ta place ? Programmé" at bounding box center [248, 380] width 349 height 84
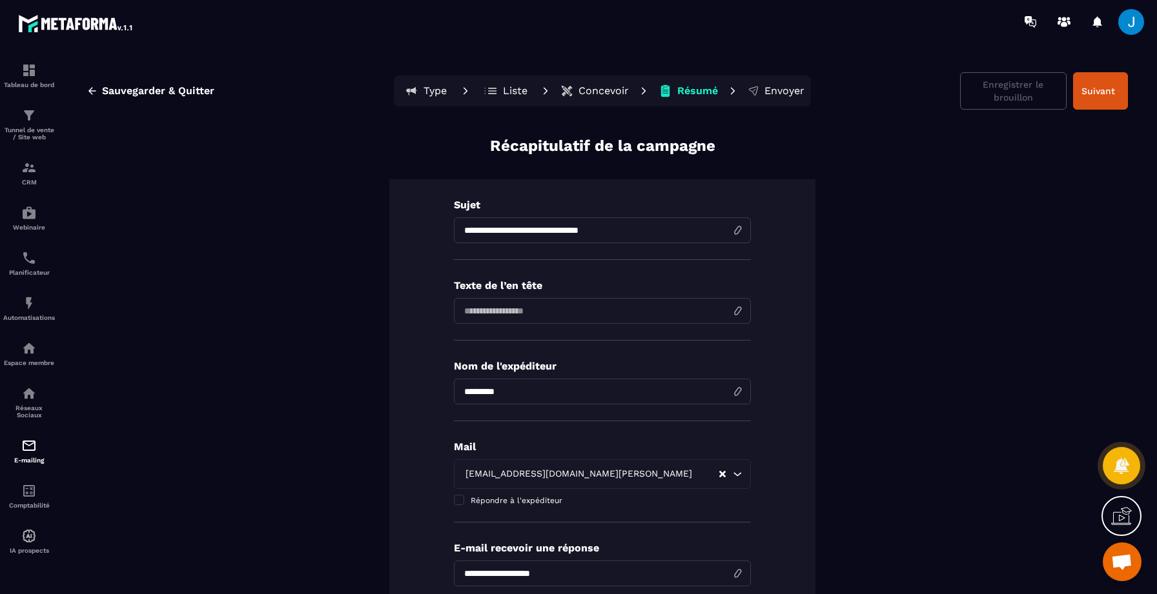
click at [576, 91] on button "Concevoir" at bounding box center [594, 91] width 76 height 26
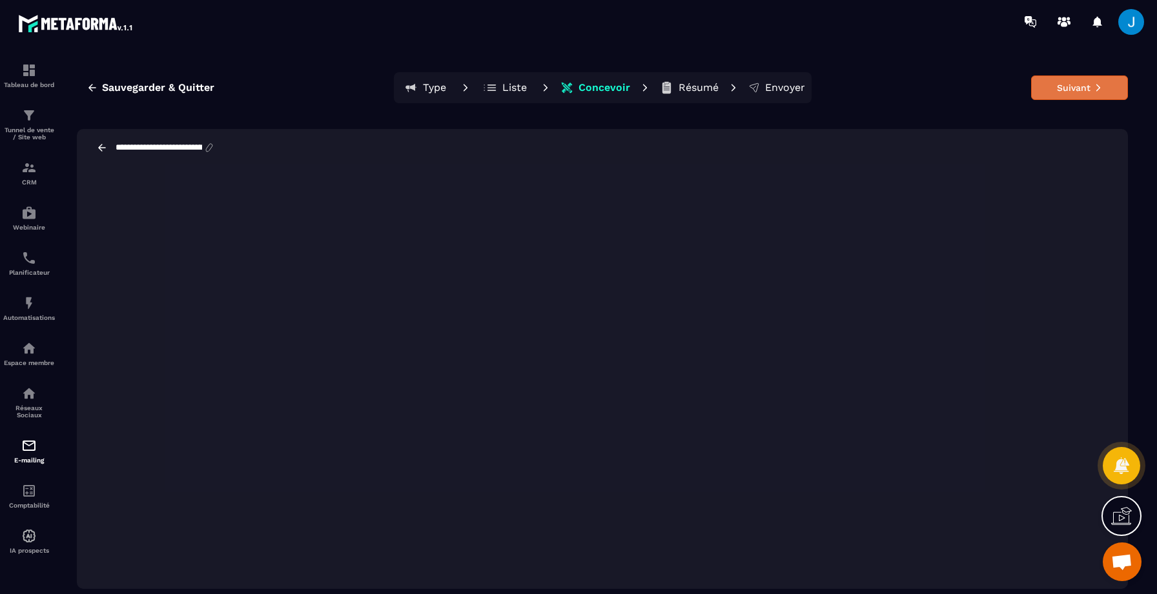
click at [1044, 93] on button "Suivant" at bounding box center [1079, 88] width 97 height 25
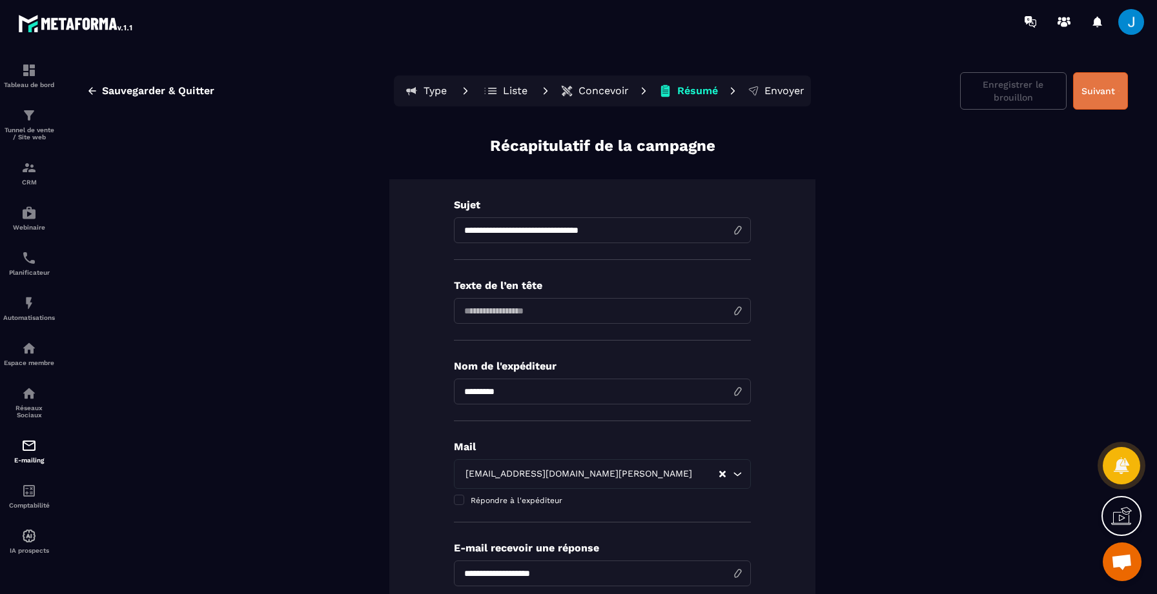
click at [1102, 87] on button "Suivant" at bounding box center [1100, 90] width 55 height 37
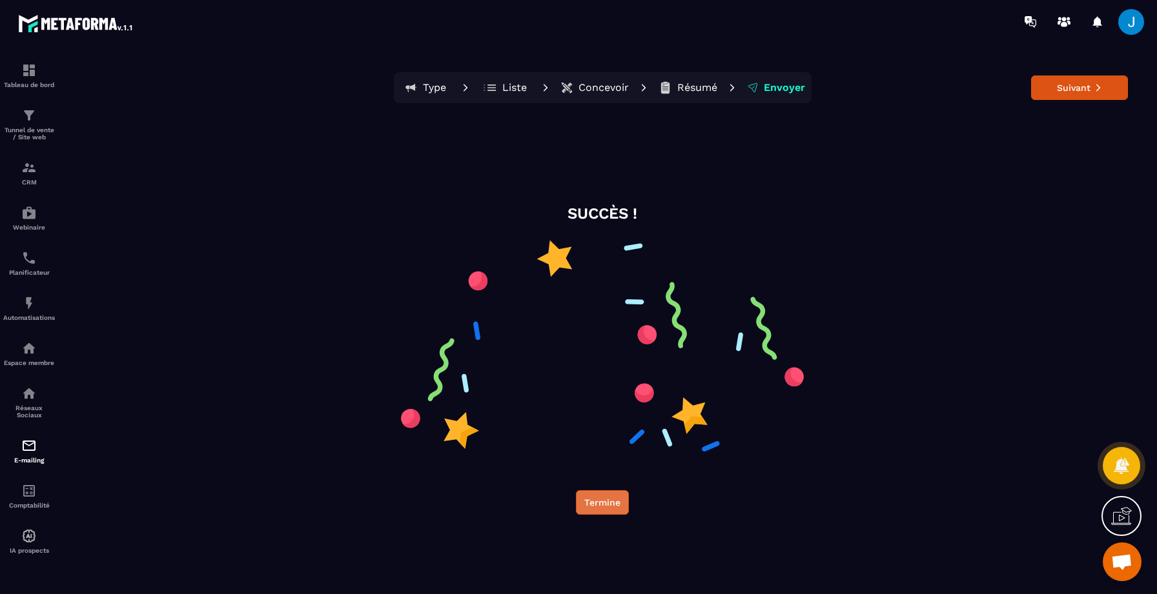
click at [618, 494] on button "Termine" at bounding box center [602, 503] width 53 height 25
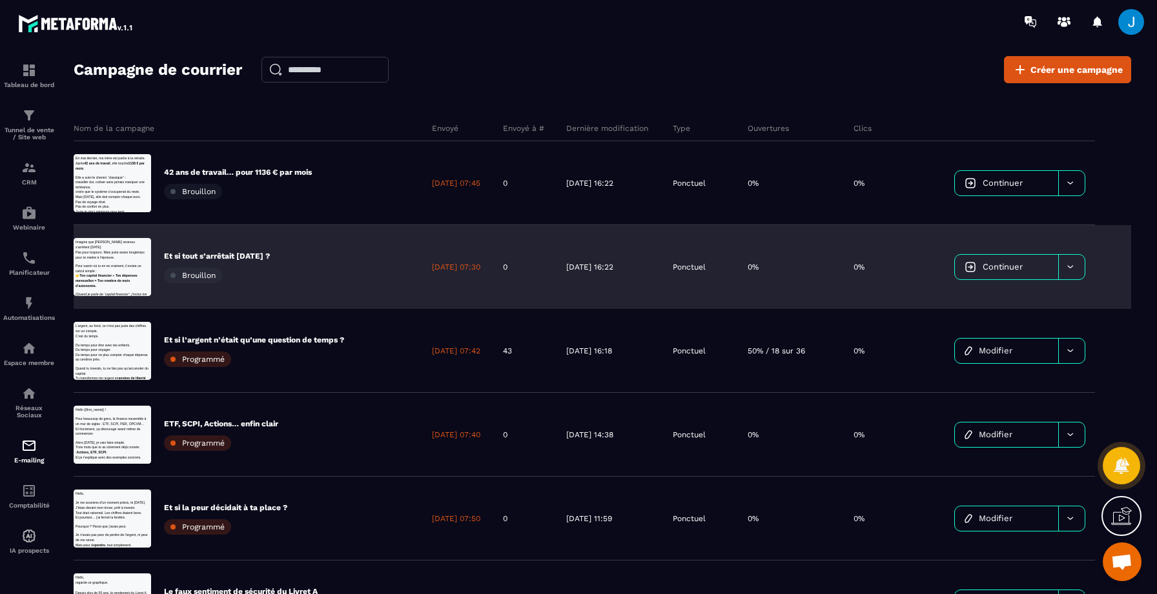
click at [282, 272] on div "Et si tout s’arrêtait [DATE] ? [GEOGRAPHIC_DATA]" at bounding box center [248, 267] width 349 height 84
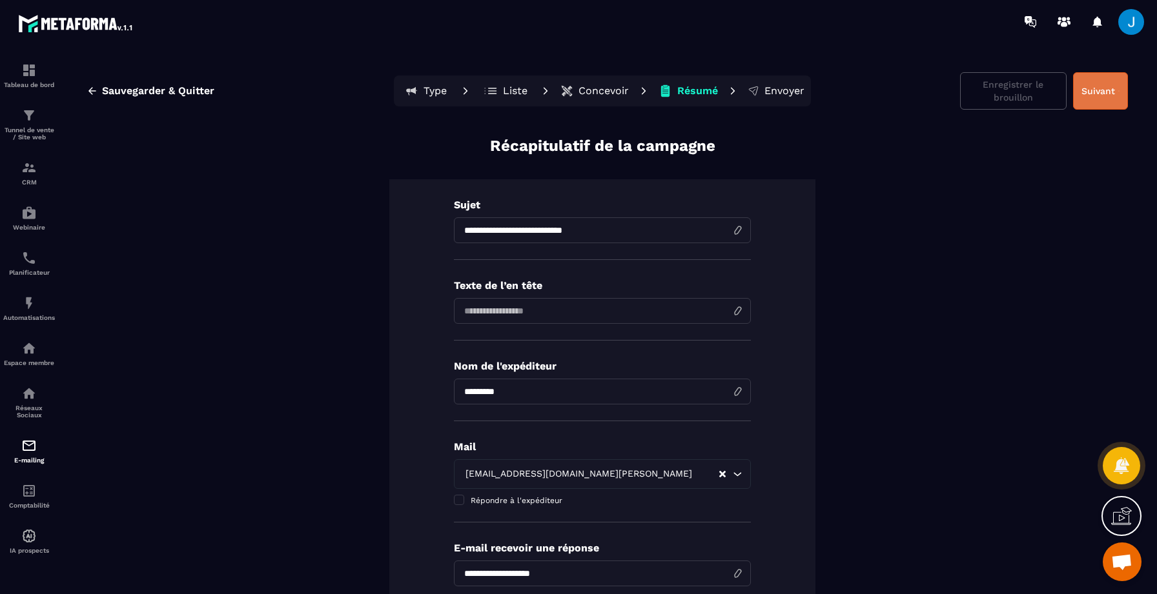
click at [1092, 84] on button "Suivant" at bounding box center [1100, 90] width 55 height 37
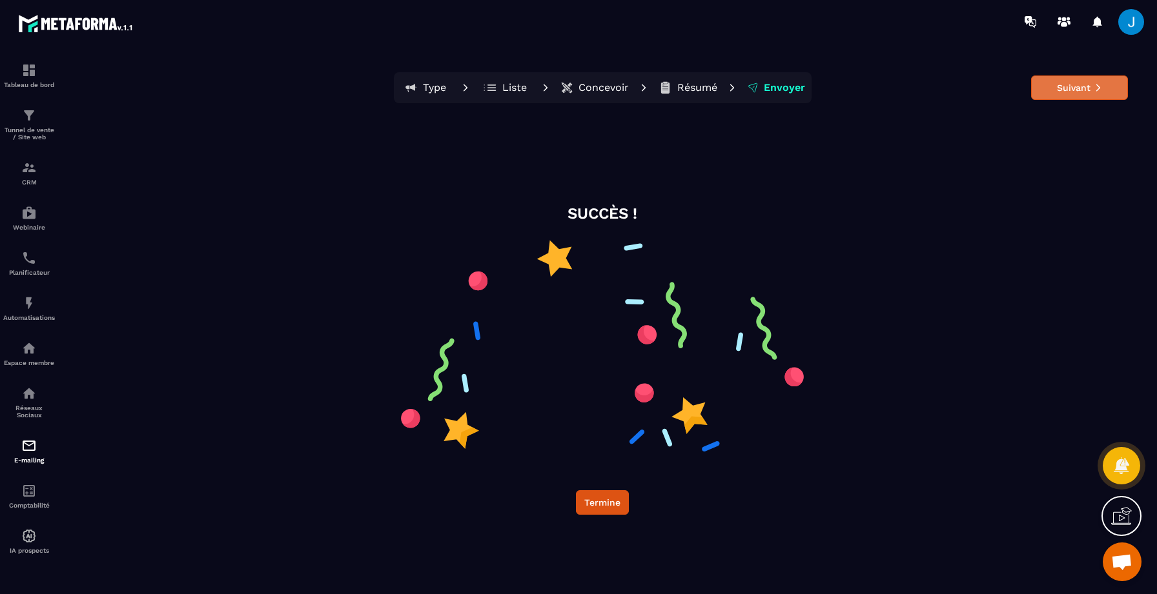
click at [1086, 86] on button "Suivant" at bounding box center [1079, 88] width 97 height 25
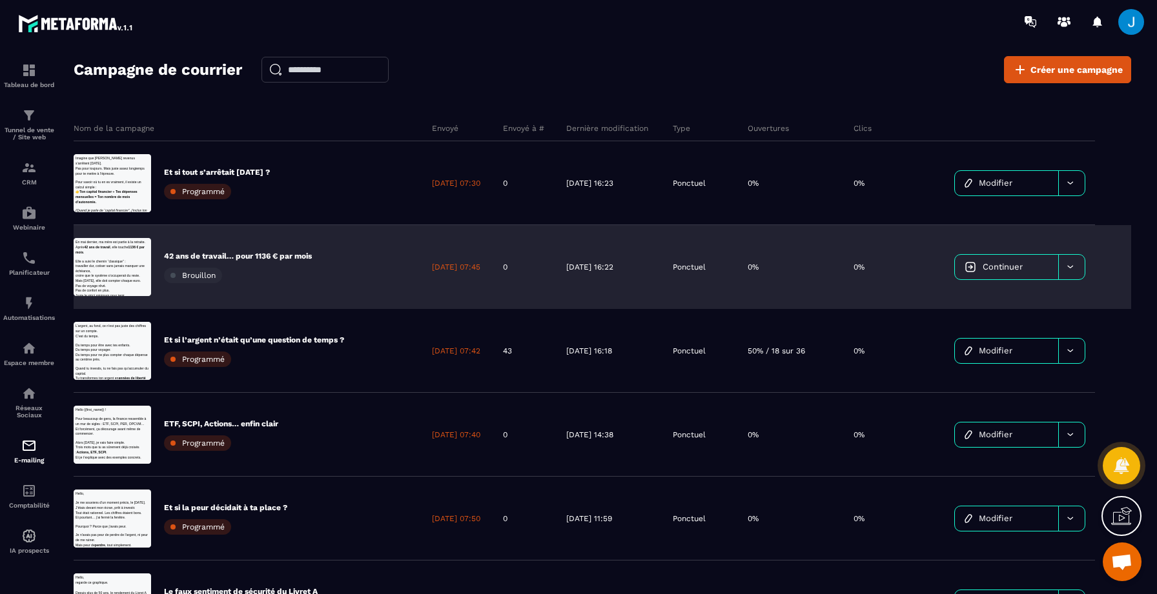
click at [361, 282] on div "42 ans de travail… pour 1136 € par mois Brouillon" at bounding box center [248, 267] width 349 height 84
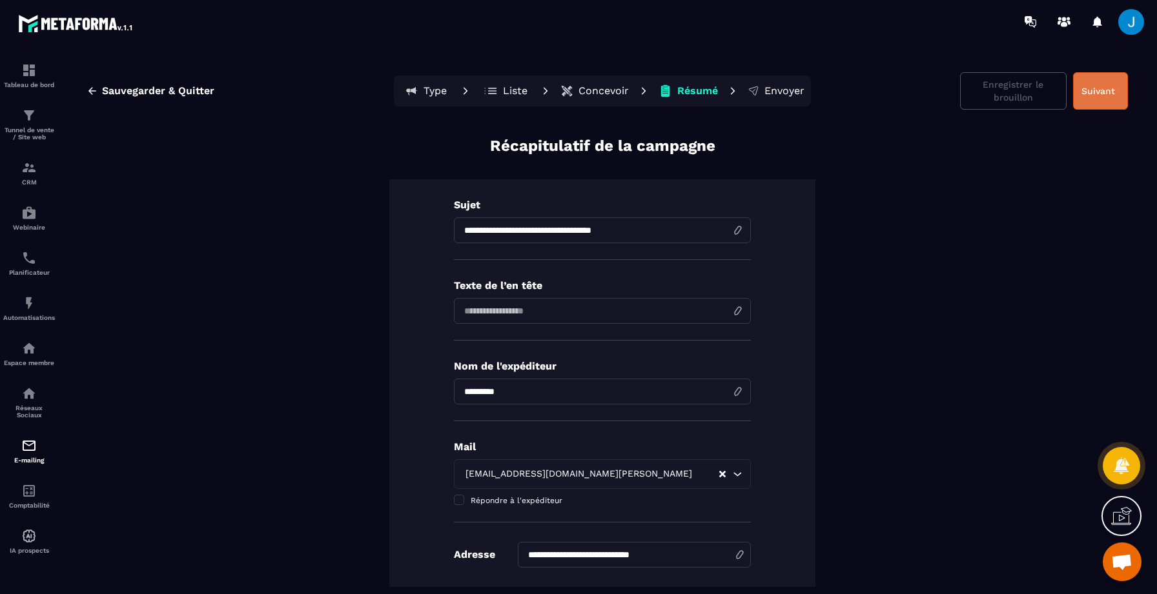
click at [1095, 90] on button "Suivant" at bounding box center [1100, 90] width 55 height 37
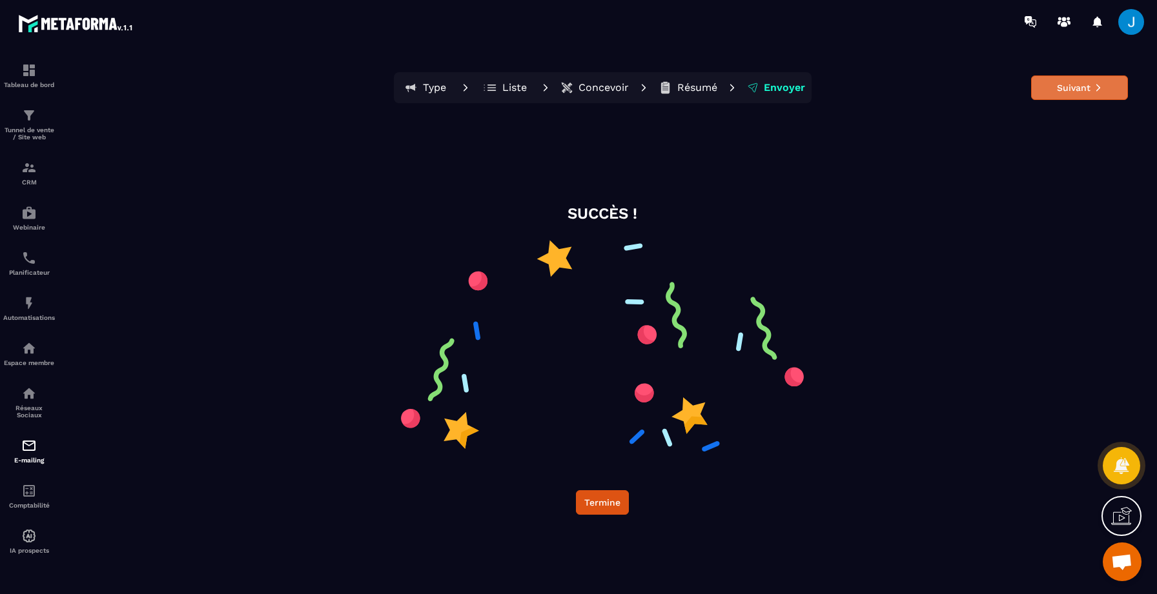
click at [1095, 92] on button "Suivant" at bounding box center [1079, 88] width 97 height 25
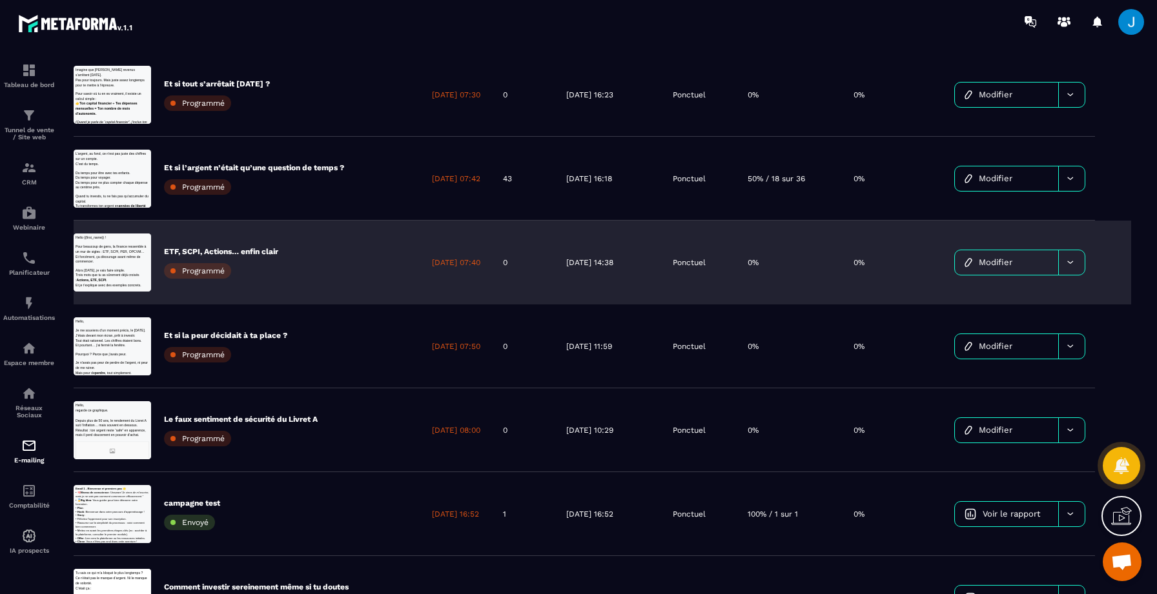
click at [309, 286] on div "ETF, SCPI, Actions… enfin clair Programmé" at bounding box center [248, 263] width 349 height 84
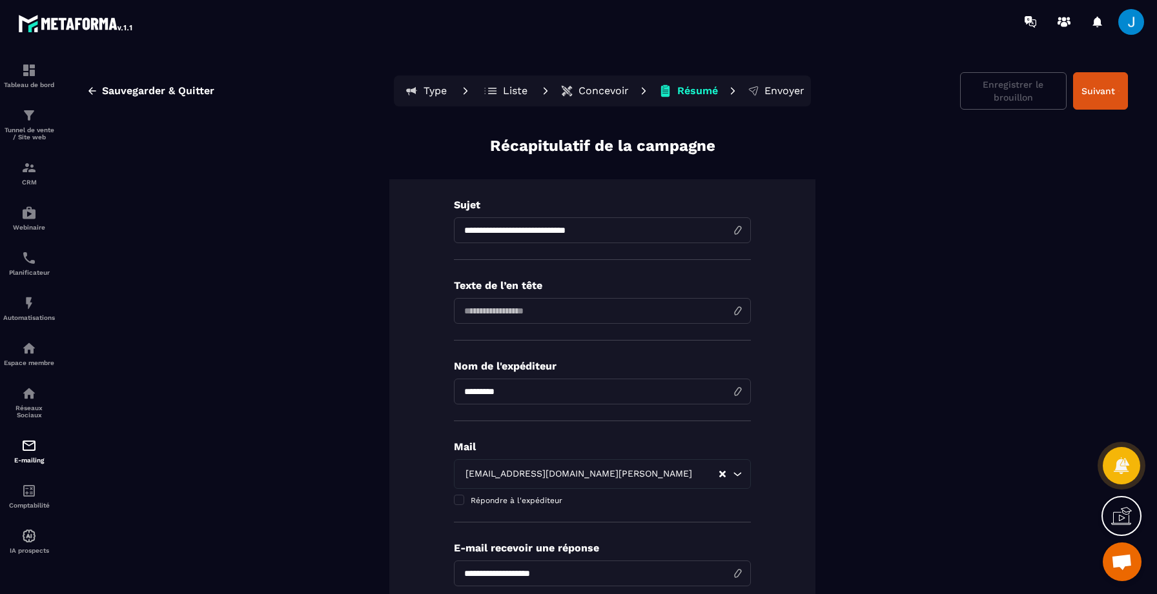
click at [622, 95] on p "Concevoir" at bounding box center [603, 91] width 50 height 13
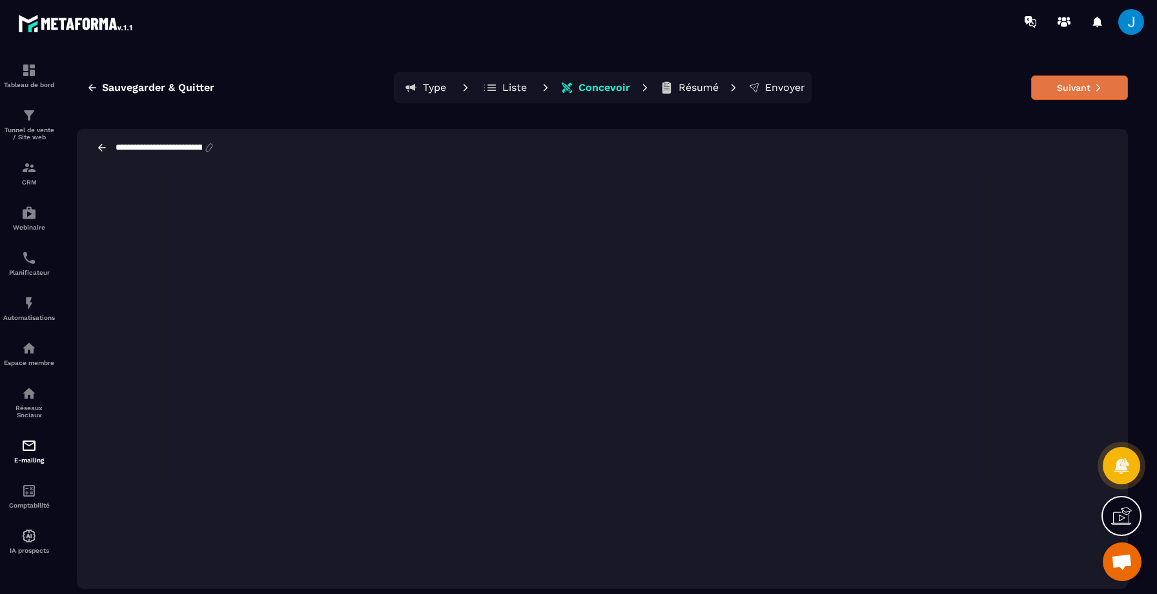
click at [1062, 95] on button "Suivant" at bounding box center [1079, 88] width 97 height 25
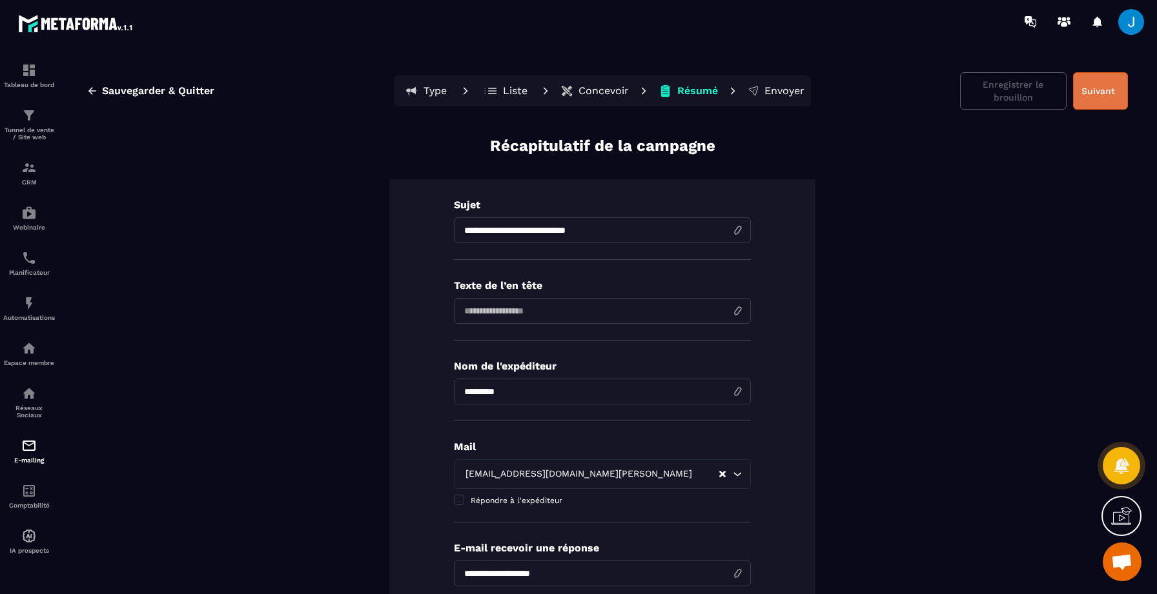
click at [1088, 85] on button "Suivant" at bounding box center [1100, 90] width 55 height 37
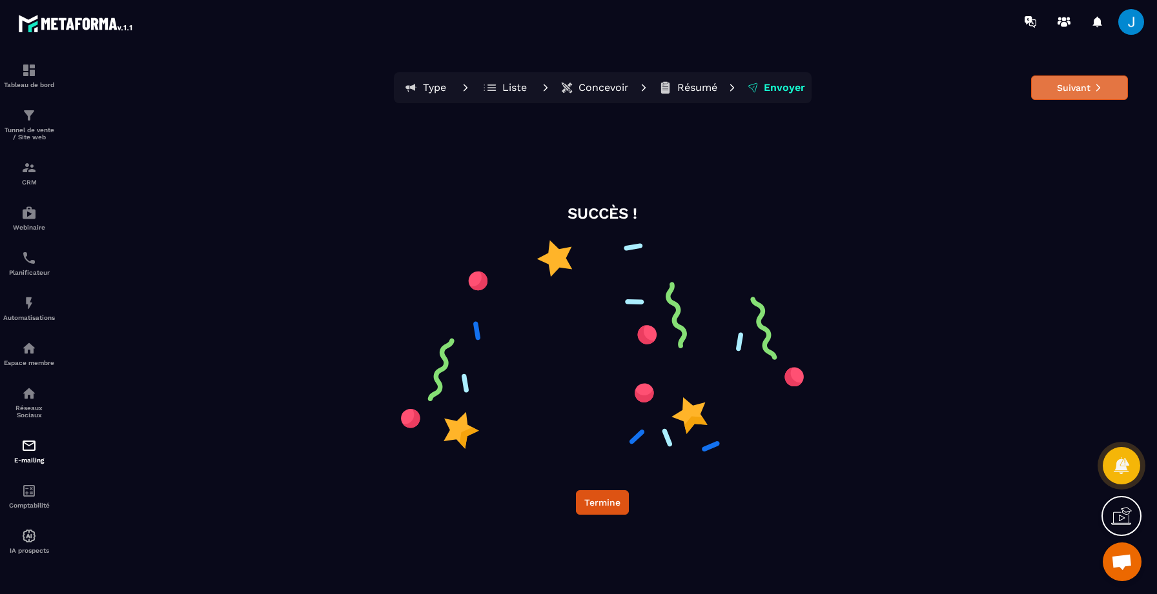
click at [1085, 95] on button "Suivant" at bounding box center [1079, 88] width 97 height 25
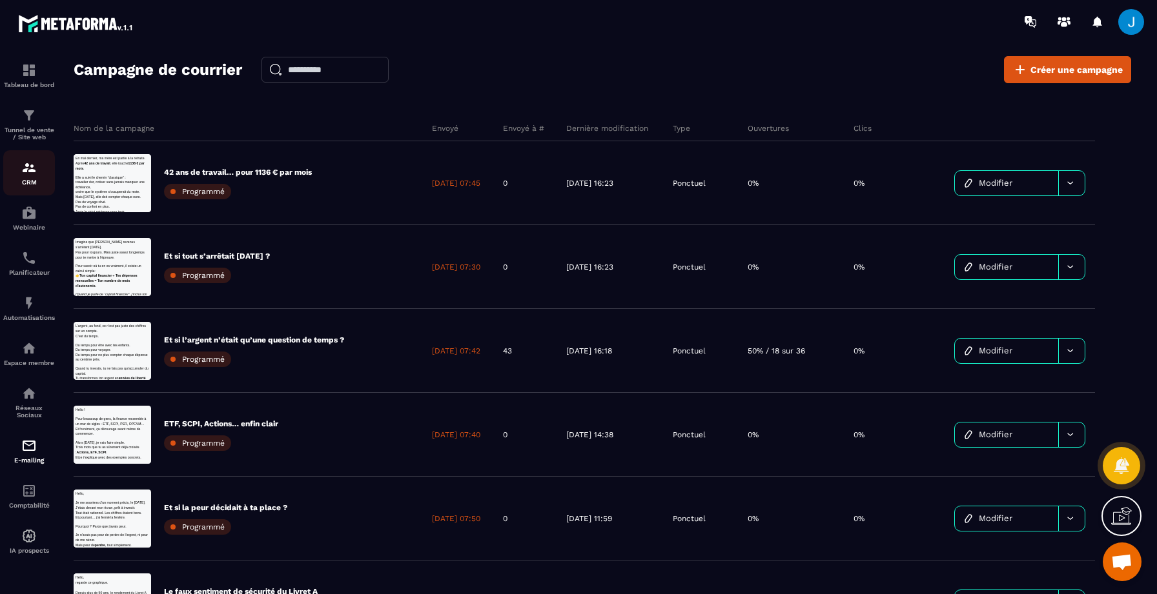
click at [34, 181] on p "CRM" at bounding box center [29, 182] width 52 height 7
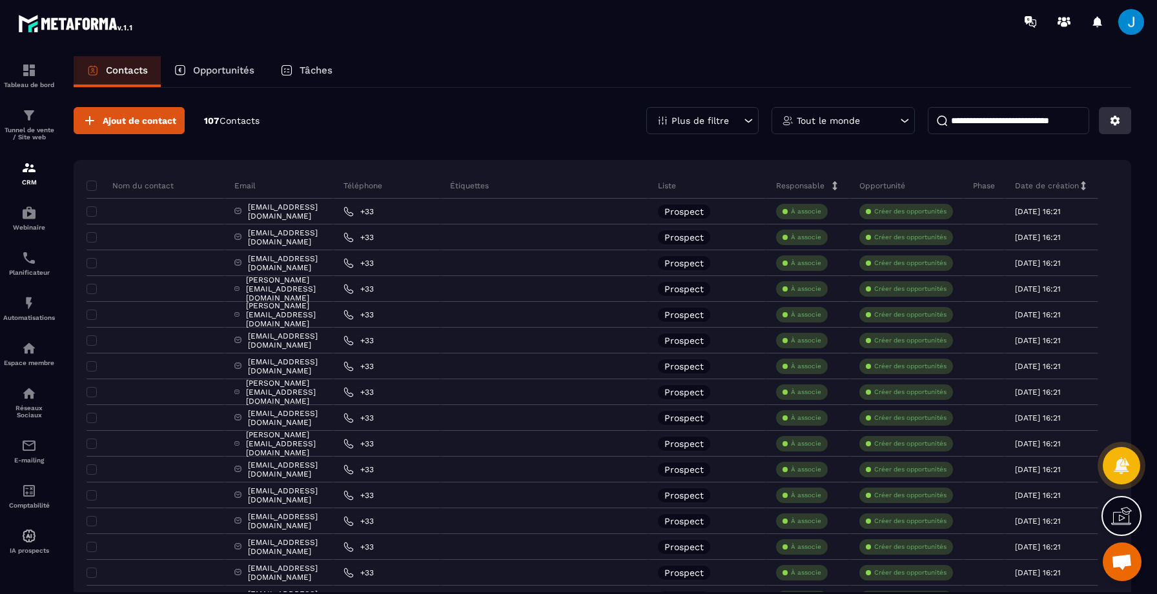
click at [1113, 125] on icon at bounding box center [1115, 121] width 10 height 10
